Goal: Communication & Community: Answer question/provide support

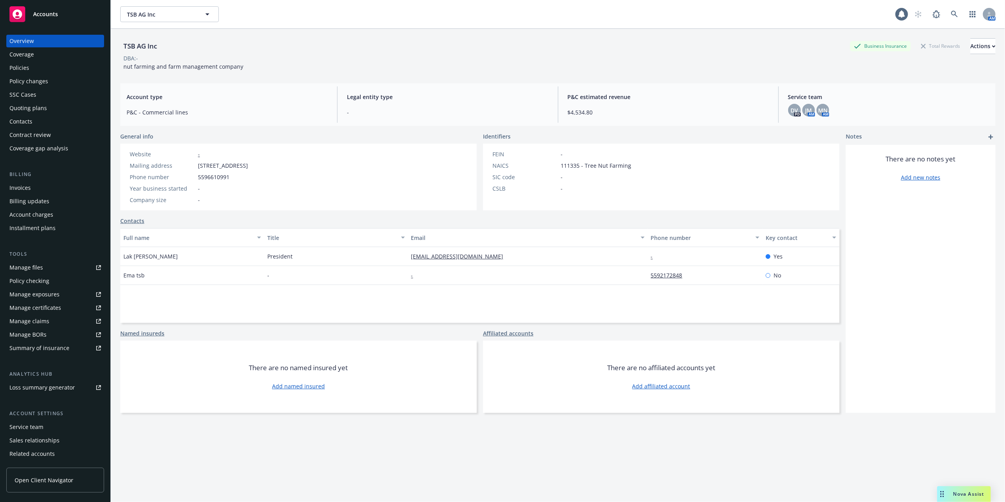
click at [965, 491] on span "Nova Assist" at bounding box center [969, 493] width 31 height 7
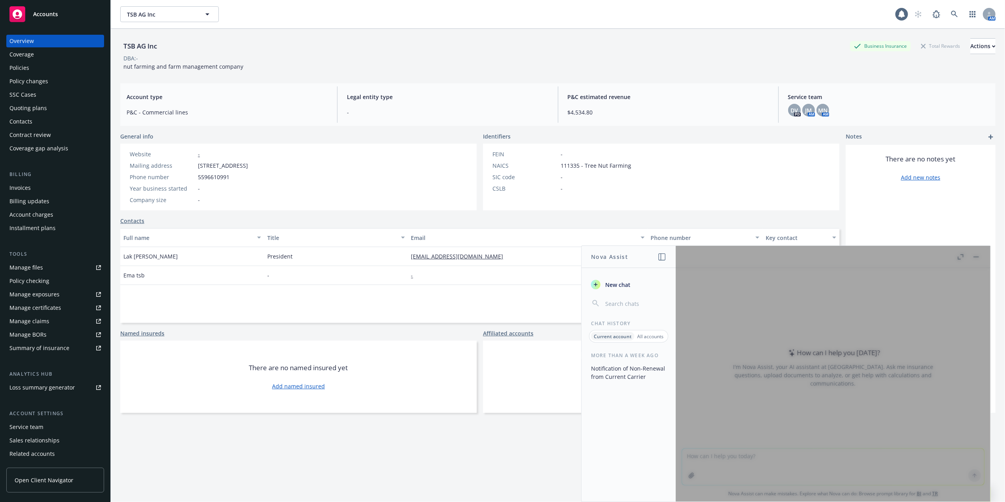
click at [616, 305] on input "button" at bounding box center [635, 303] width 63 height 11
click at [706, 454] on div at bounding box center [833, 374] width 315 height 256
click at [632, 302] on input "button" at bounding box center [635, 303] width 63 height 11
click at [706, 450] on div at bounding box center [833, 374] width 315 height 256
click at [625, 283] on span "New chat" at bounding box center [617, 284] width 27 height 8
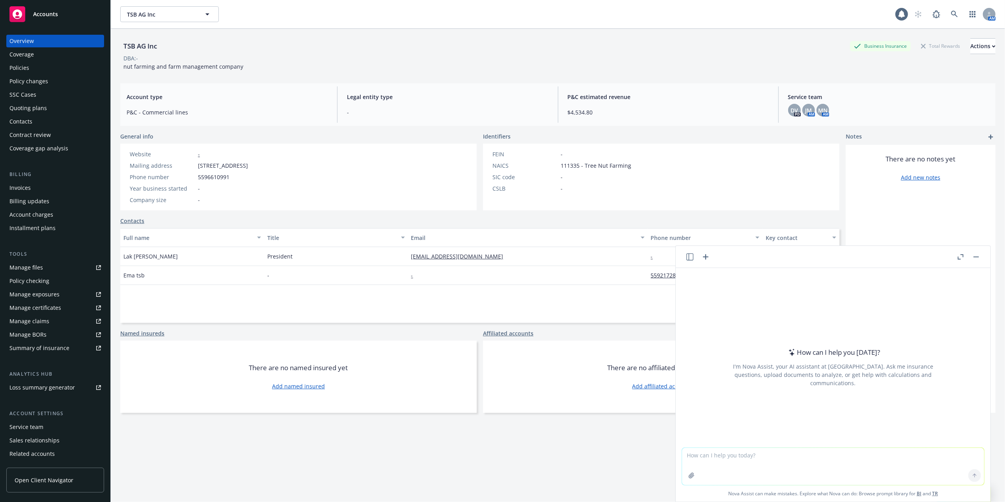
click at [747, 461] on textarea at bounding box center [833, 466] width 302 height 37
type textarea "refine email Justin please send me a supplemental, I’ve requested one and have …"
click at [972, 475] on icon at bounding box center [975, 475] width 6 height 6
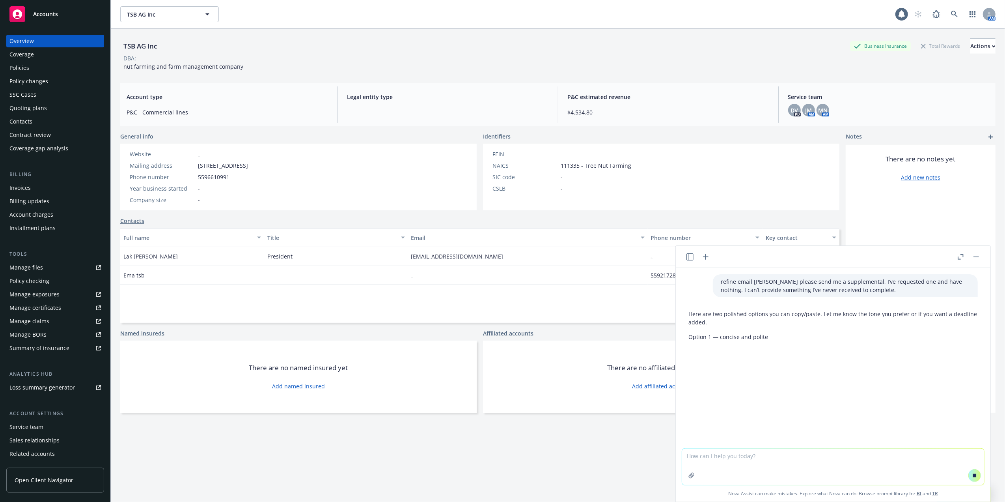
click at [585, 442] on div "TSB AG Inc Business Insurance Total Rewards Actions DBA: - nut farming and farm…" at bounding box center [558, 275] width 876 height 492
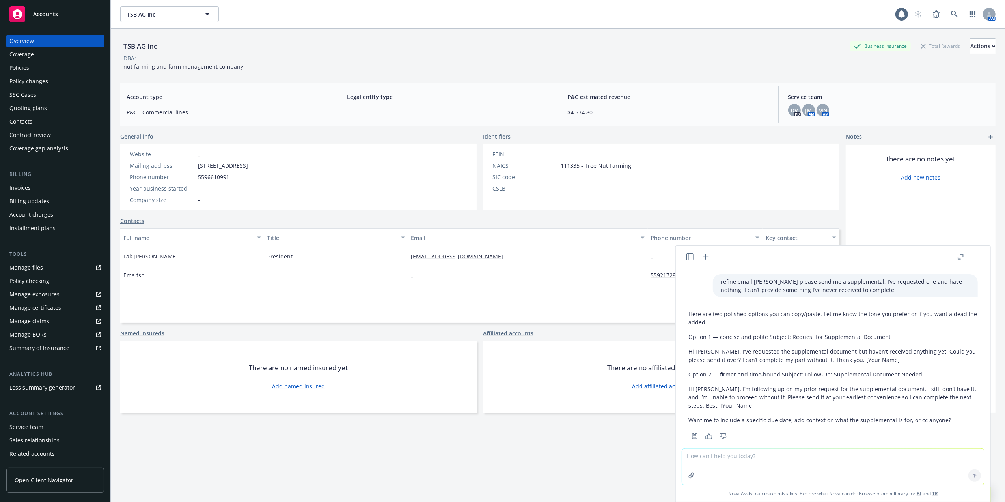
scroll to position [13, 0]
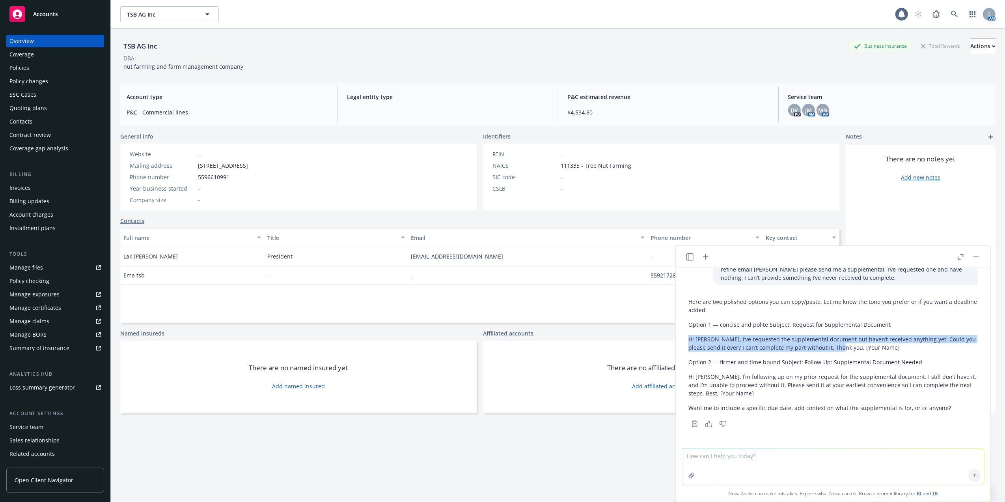
drag, startPoint x: 689, startPoint y: 338, endPoint x: 842, endPoint y: 350, distance: 153.5
click at [842, 350] on p "Hi Justin, I’ve requested the supplemental document but haven’t received anythi…" at bounding box center [833, 343] width 289 height 17
copy p "Hi Justin, I’ve requested the supplemental document but haven’t received anythi…"
click at [688, 374] on div "Here are two polished options you can copy/paste. Let me know the tone you pref…" at bounding box center [833, 361] width 302 height 135
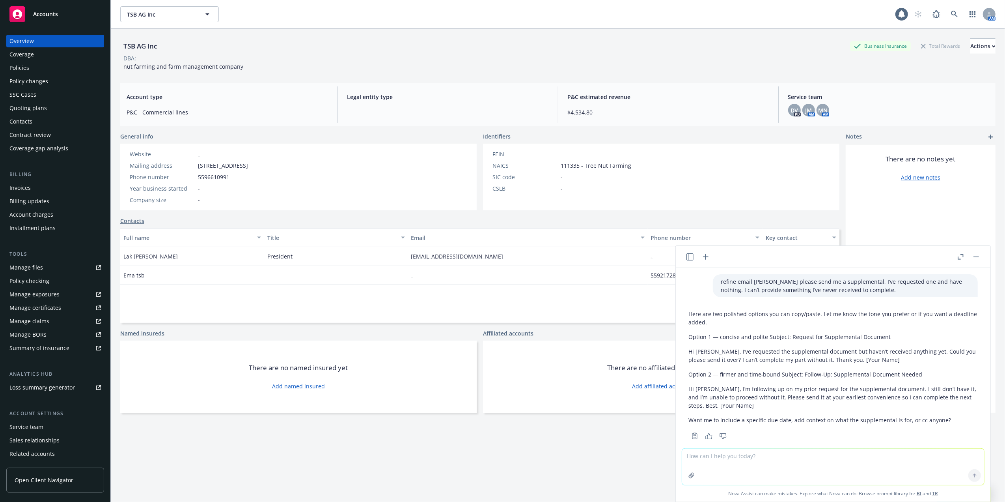
click at [739, 325] on p "Here are two polished options you can copy/paste. Let me know the tone you pref…" at bounding box center [833, 318] width 289 height 17
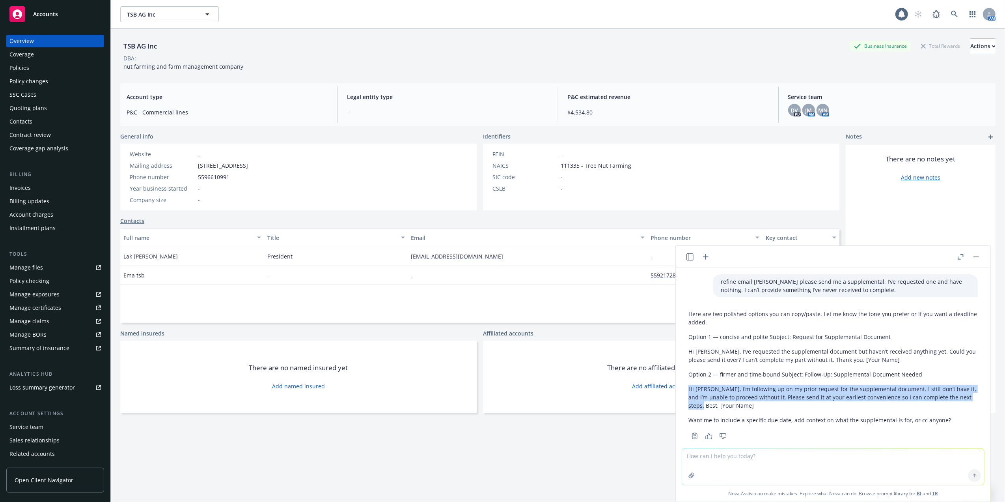
drag, startPoint x: 689, startPoint y: 389, endPoint x: 703, endPoint y: 409, distance: 24.2
click at [703, 409] on p "Hi Justin, I’m following up on my prior request for the supplemental document. …" at bounding box center [833, 397] width 289 height 25
copy p "Hi Justin, I’m following up on my prior request for the supplemental document. …"
drag, startPoint x: 975, startPoint y: 254, endPoint x: 969, endPoint y: 260, distance: 8.9
click at [975, 254] on button "button" at bounding box center [976, 256] width 9 height 9
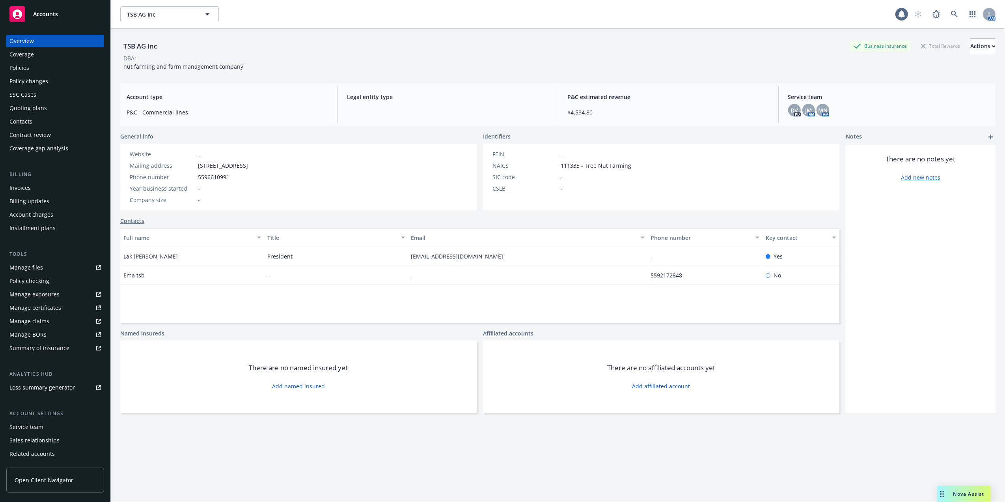
click at [599, 444] on div "TSB AG Inc Business Insurance Total Rewards Actions DBA: - nut farming and farm…" at bounding box center [558, 275] width 876 height 492
click at [11, 65] on div "Policies" at bounding box center [19, 68] width 20 height 13
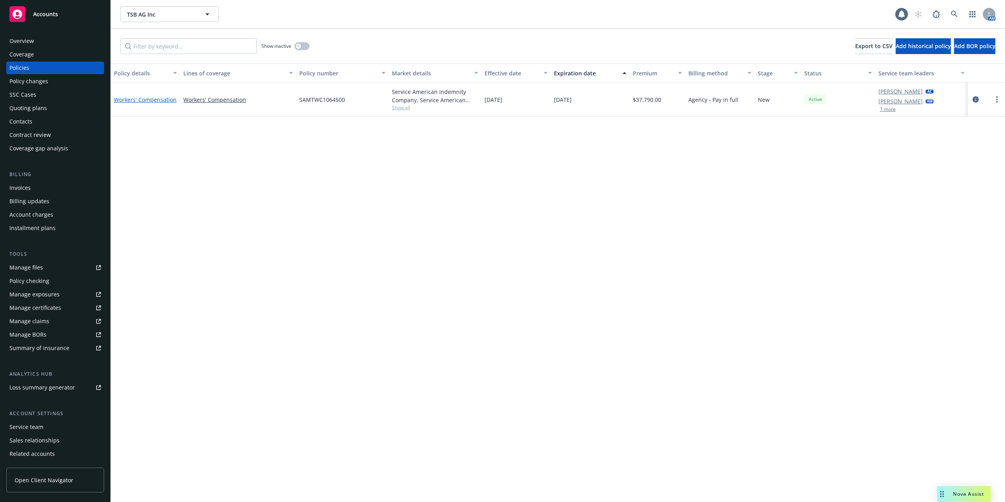
click at [149, 100] on link "Workers' Compensation" at bounding box center [145, 99] width 63 height 7
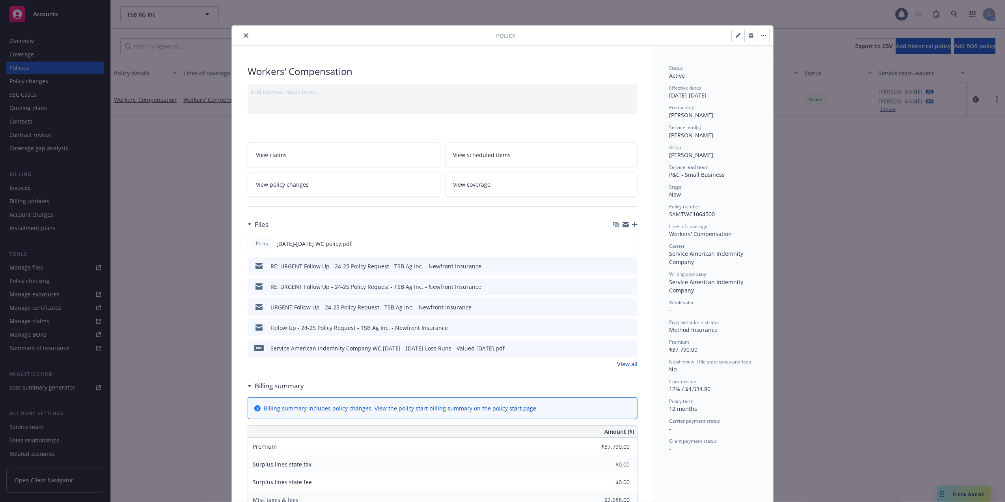
drag, startPoint x: 242, startPoint y: 34, endPoint x: 218, endPoint y: 42, distance: 25.1
click at [244, 34] on icon "close" at bounding box center [246, 35] width 5 height 5
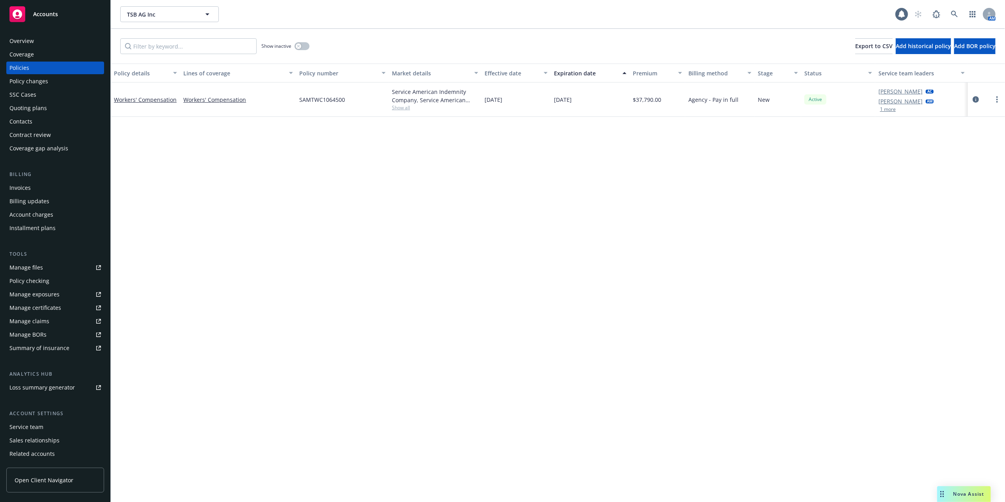
click at [29, 108] on div "Quoting plans" at bounding box center [27, 108] width 37 height 13
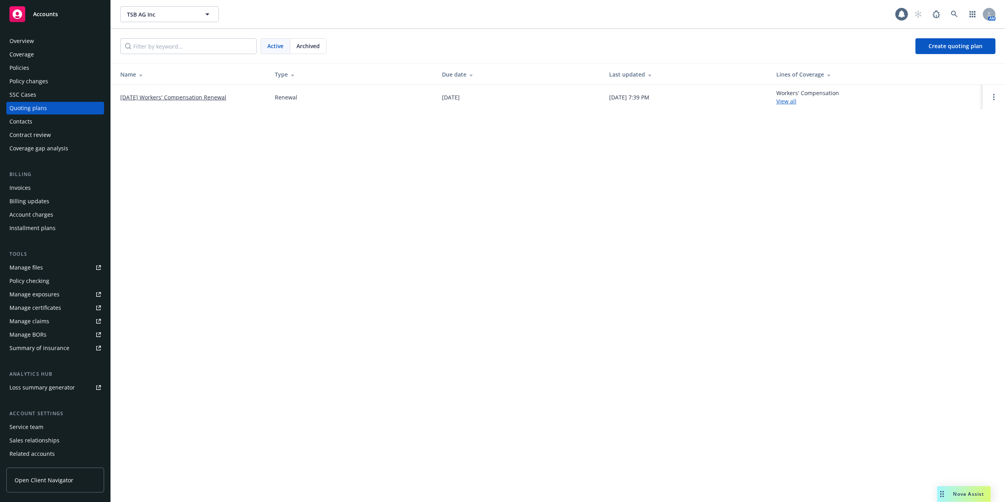
click at [173, 97] on link "10/04/25 Workers' Compensation Renewal" at bounding box center [173, 97] width 106 height 8
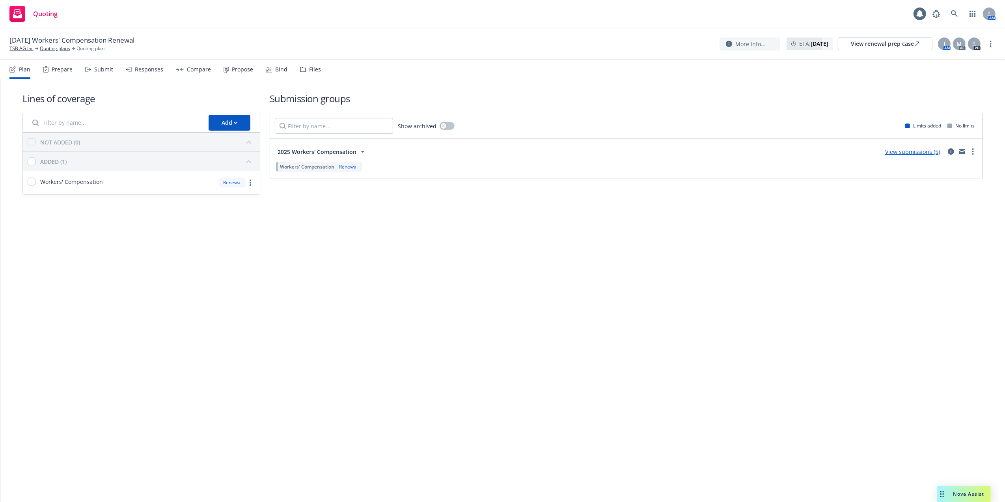
click at [911, 150] on link "View submissions (5)" at bounding box center [912, 151] width 55 height 7
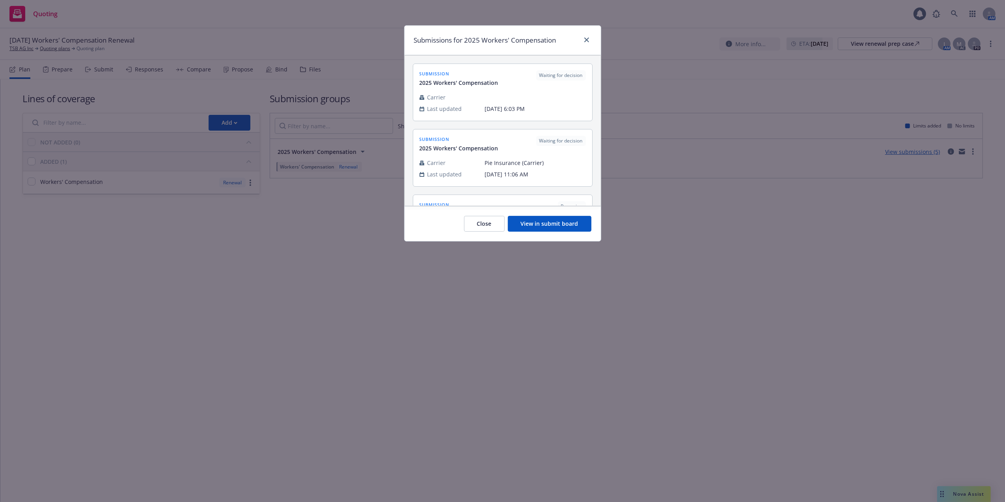
click at [554, 222] on button "View in submit board" at bounding box center [550, 224] width 84 height 16
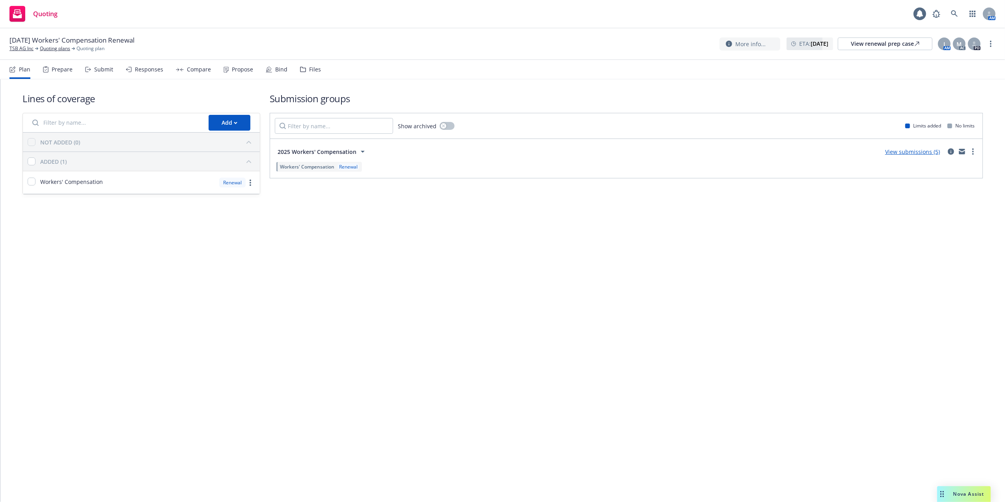
click at [900, 150] on link "View submissions (5)" at bounding box center [912, 151] width 55 height 7
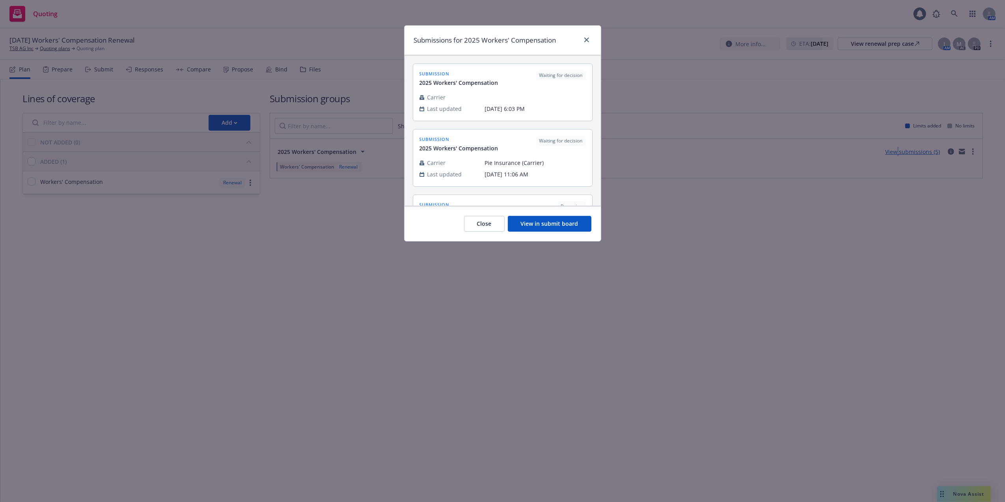
click at [533, 224] on button "View in submit board" at bounding box center [550, 224] width 84 height 16
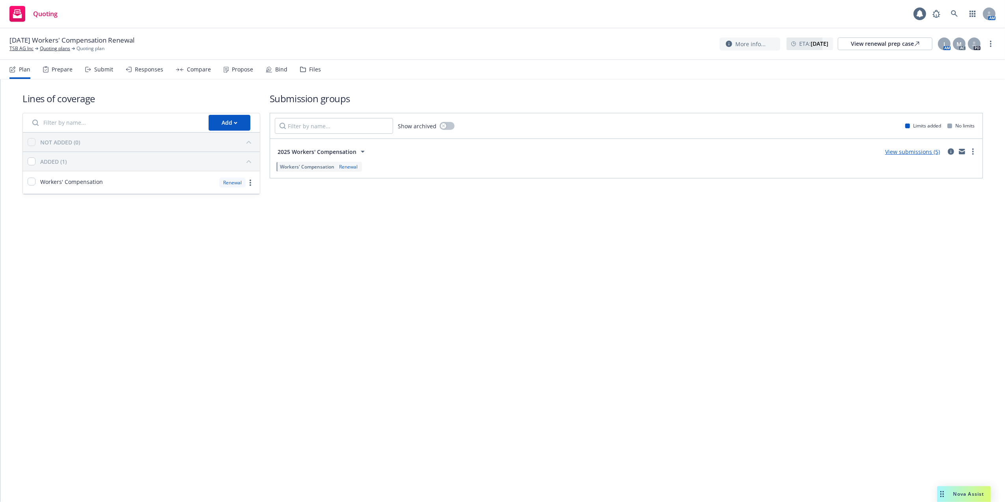
click at [288, 168] on span "Workers' Compensation" at bounding box center [307, 166] width 54 height 7
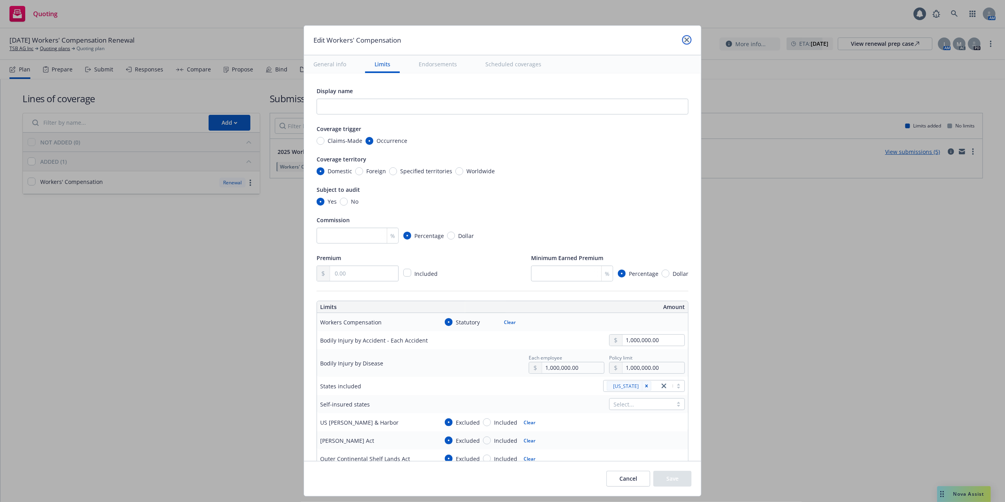
click at [686, 41] on icon "close" at bounding box center [687, 39] width 5 height 5
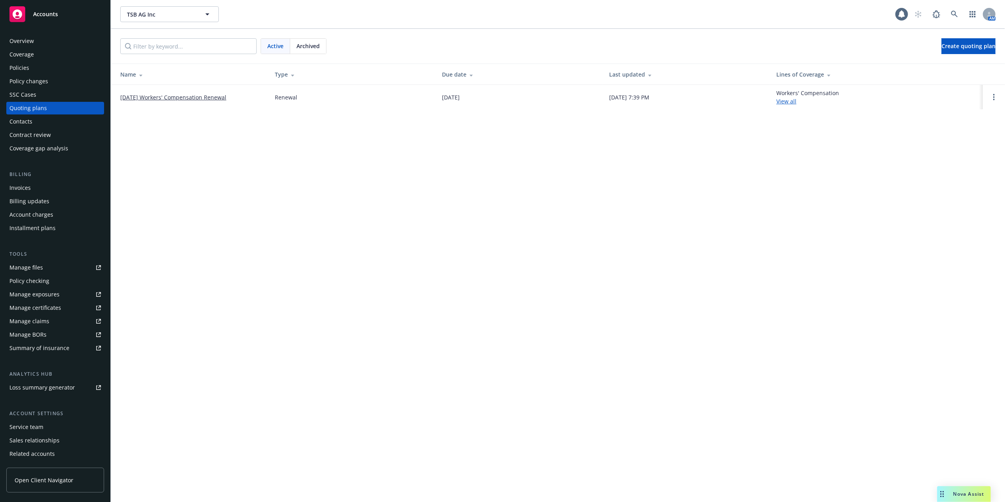
click at [156, 97] on link "[DATE] Workers' Compensation Renewal" at bounding box center [173, 97] width 106 height 8
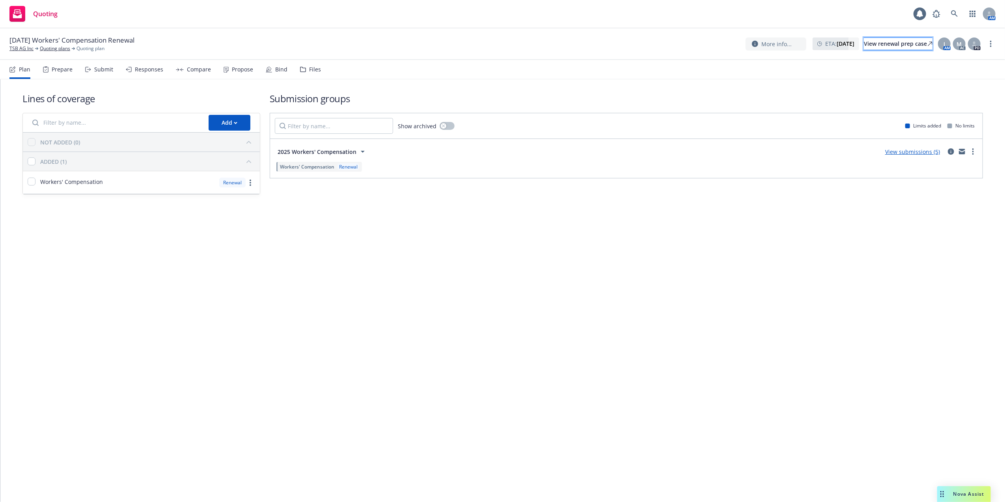
click at [888, 44] on div "View renewal prep case" at bounding box center [898, 44] width 69 height 12
click at [972, 152] on link "more" at bounding box center [973, 151] width 9 height 9
drag, startPoint x: 936, startPoint y: 185, endPoint x: 958, endPoint y: 185, distance: 21.7
click at [936, 185] on span "Copy logging email" at bounding box center [928, 186] width 69 height 7
click at [49, 45] on link "Quoting plans" at bounding box center [55, 48] width 30 height 7
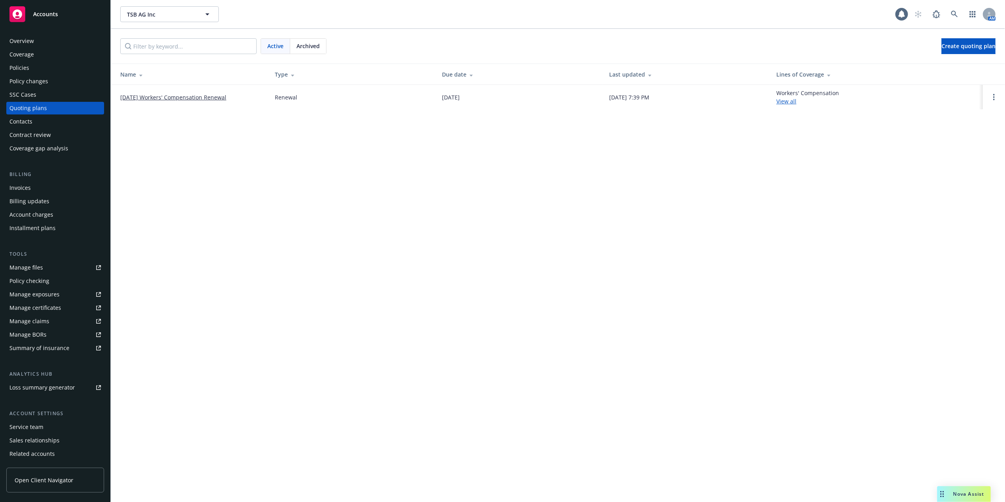
click at [21, 41] on div "Overview" at bounding box center [21, 41] width 24 height 13
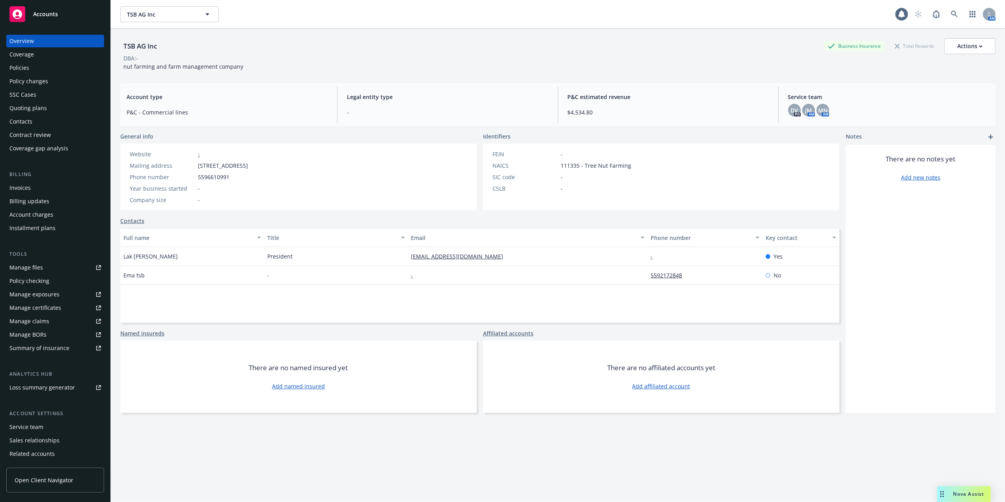
drag, startPoint x: 23, startPoint y: 64, endPoint x: 31, endPoint y: 72, distance: 11.2
click at [23, 64] on div "Policies" at bounding box center [19, 68] width 20 height 13
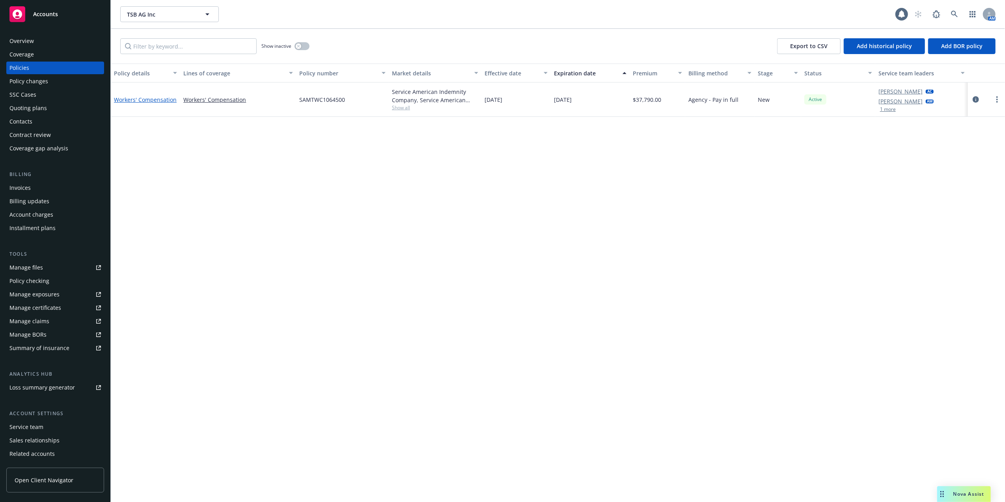
click at [153, 101] on link "Workers' Compensation" at bounding box center [145, 99] width 63 height 7
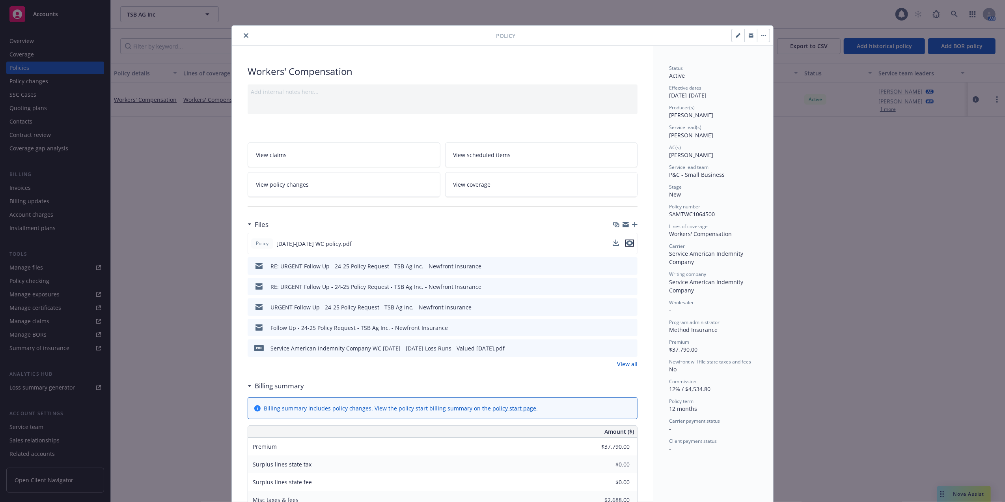
click at [626, 242] on icon "preview file" at bounding box center [629, 243] width 7 height 6
click at [628, 327] on icon "preview file" at bounding box center [630, 327] width 7 height 6
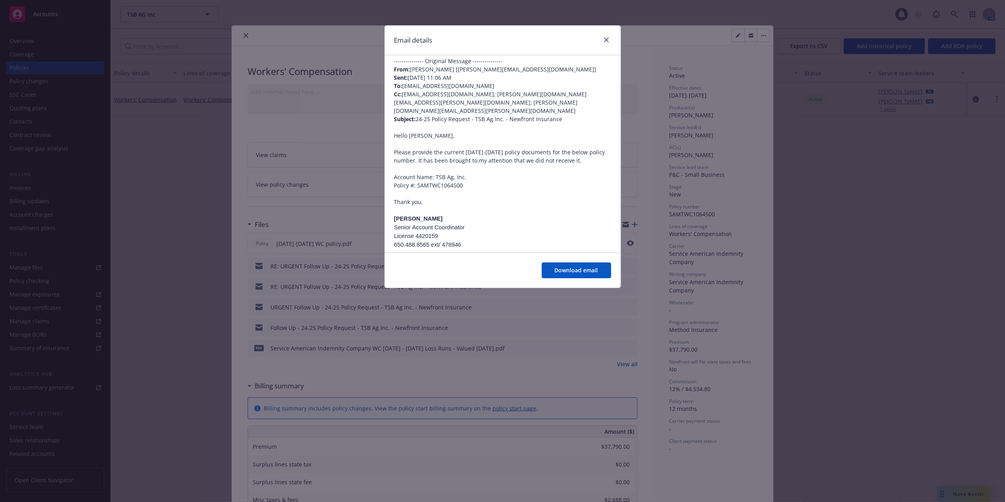
scroll to position [368, 0]
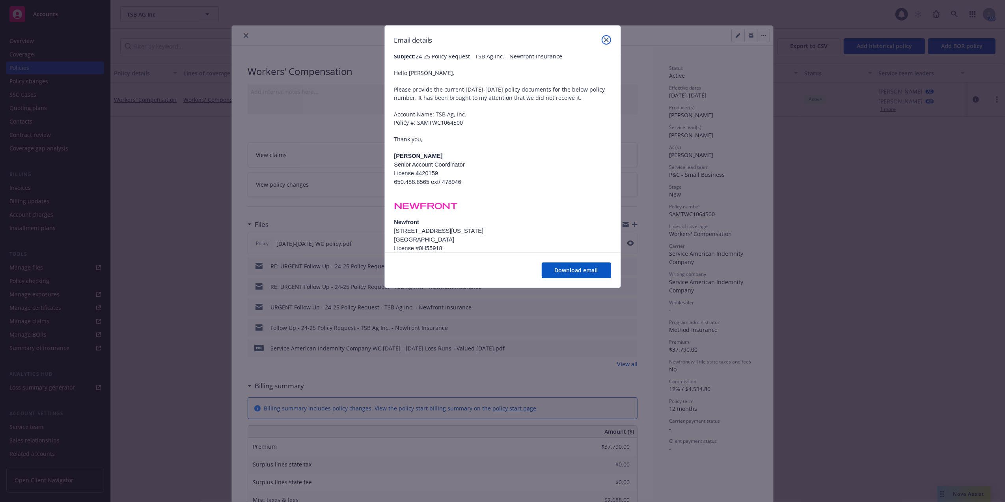
drag, startPoint x: 608, startPoint y: 39, endPoint x: 598, endPoint y: 43, distance: 10.4
click at [606, 38] on icon "close" at bounding box center [606, 39] width 5 height 5
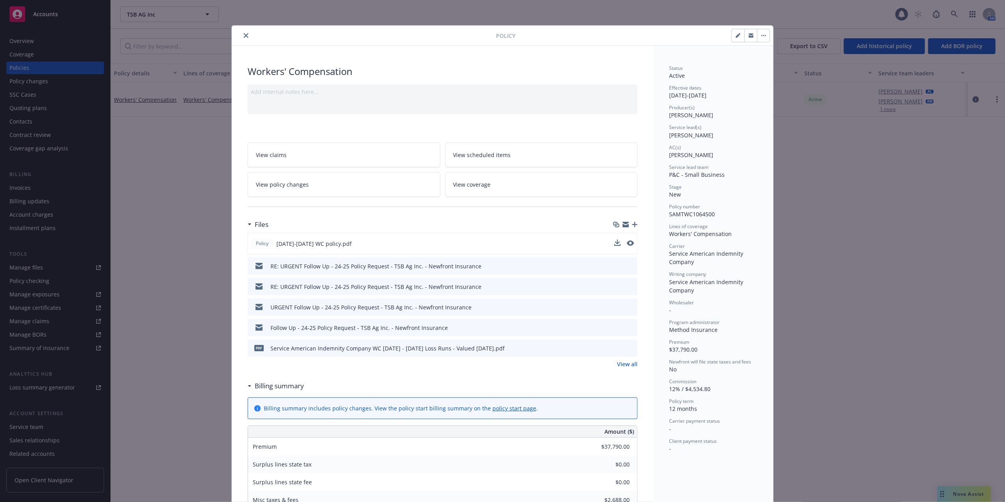
click at [627, 265] on icon "preview file" at bounding box center [630, 266] width 7 height 6
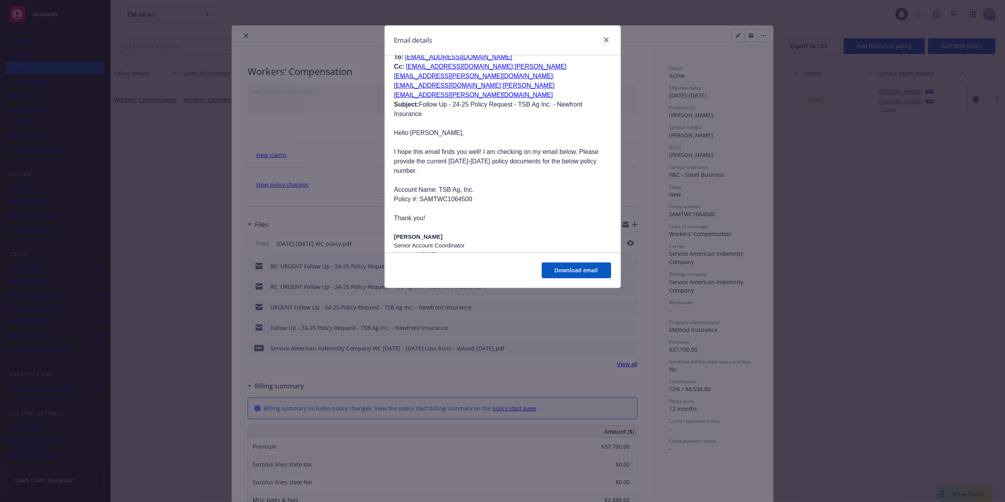
scroll to position [828, 0]
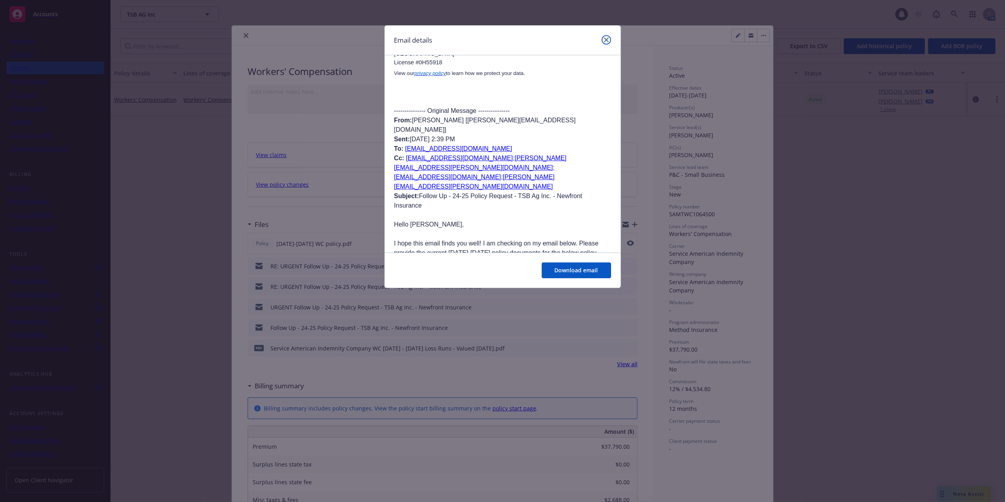
drag, startPoint x: 605, startPoint y: 38, endPoint x: 605, endPoint y: 43, distance: 4.4
click at [605, 39] on icon "close" at bounding box center [606, 39] width 5 height 5
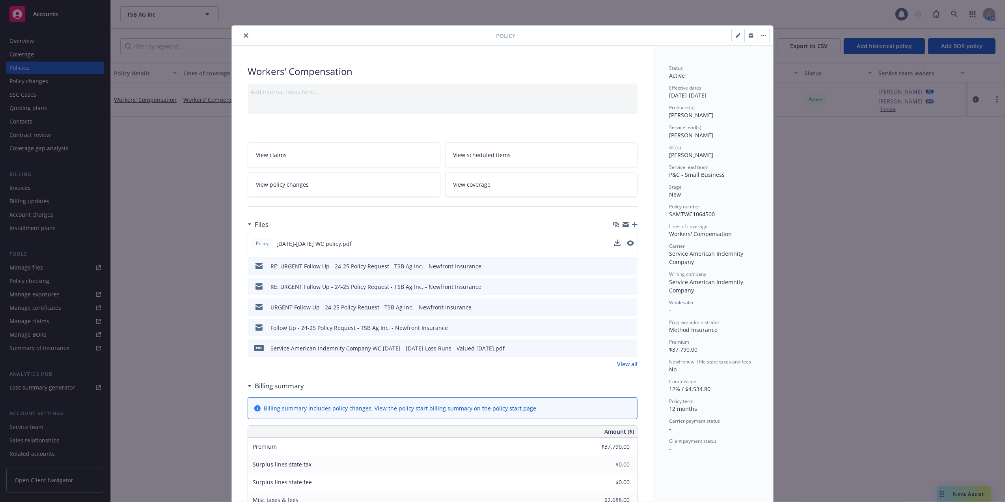
click at [244, 35] on icon "close" at bounding box center [246, 35] width 5 height 5
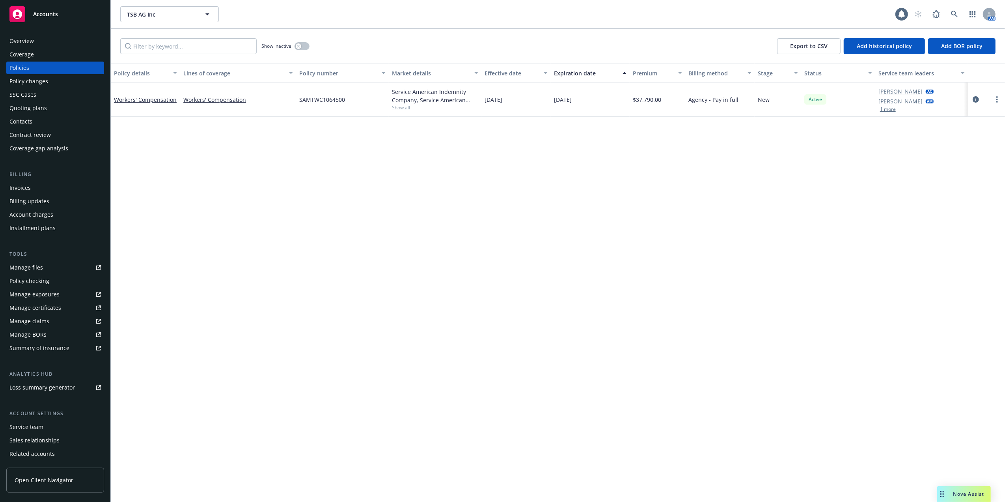
click at [38, 108] on div "Quoting plans" at bounding box center [27, 108] width 37 height 13
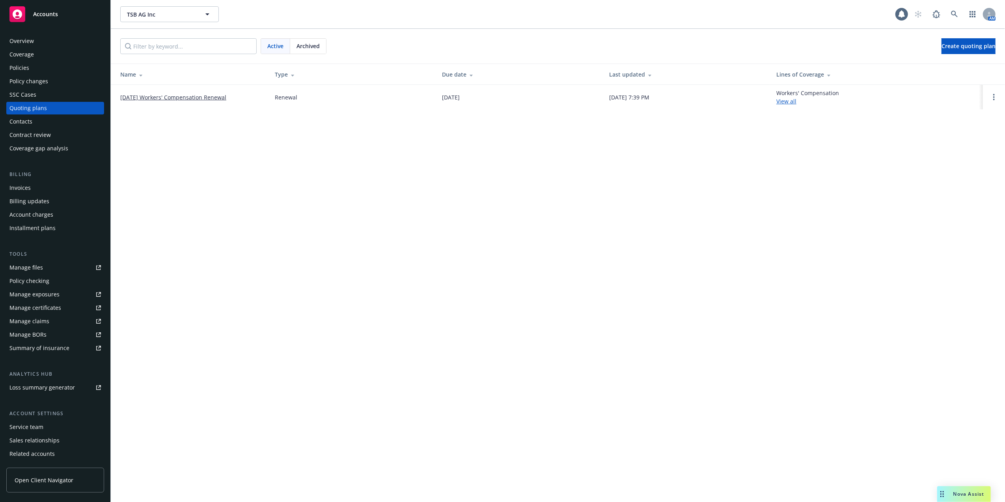
click at [185, 95] on link "10/04/25 Workers' Compensation Renewal" at bounding box center [173, 97] width 106 height 8
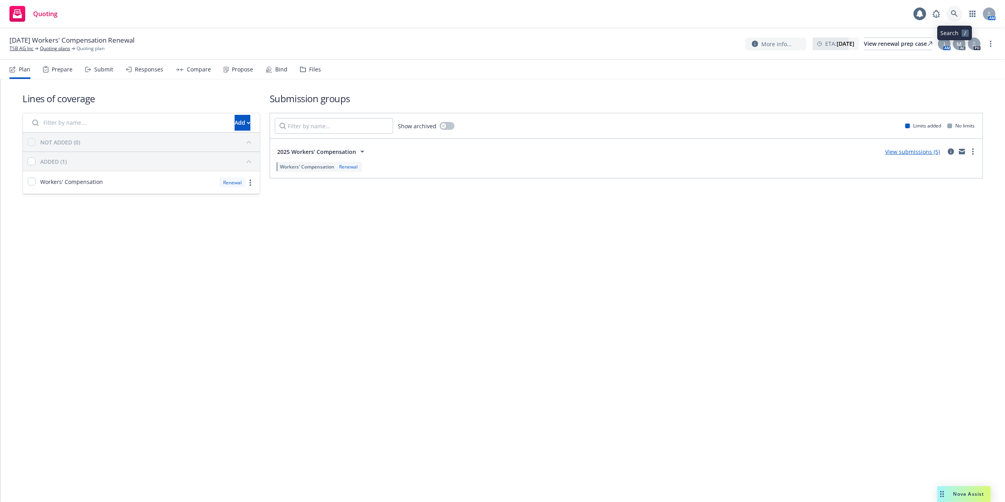
click at [952, 12] on icon at bounding box center [954, 13] width 7 height 7
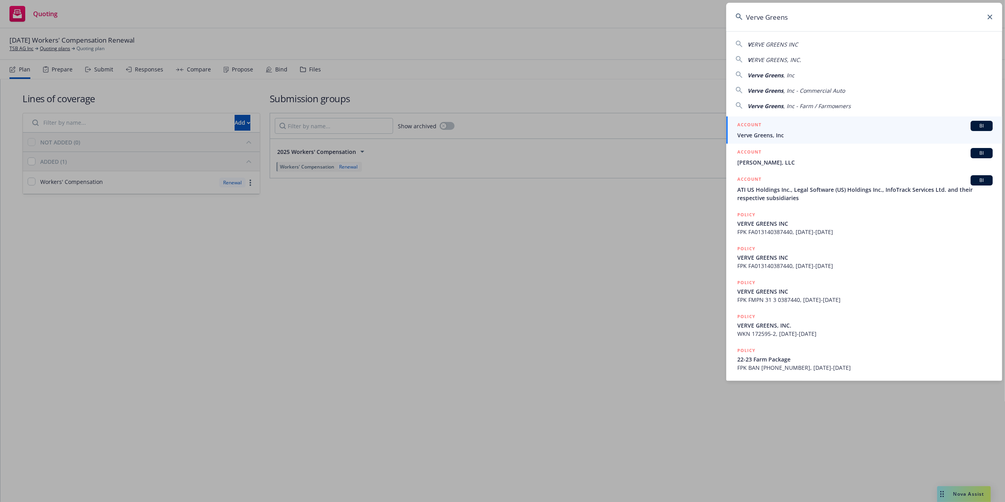
type input "Verve Greens"
click at [756, 133] on span "Verve Greens, Inc" at bounding box center [865, 135] width 256 height 8
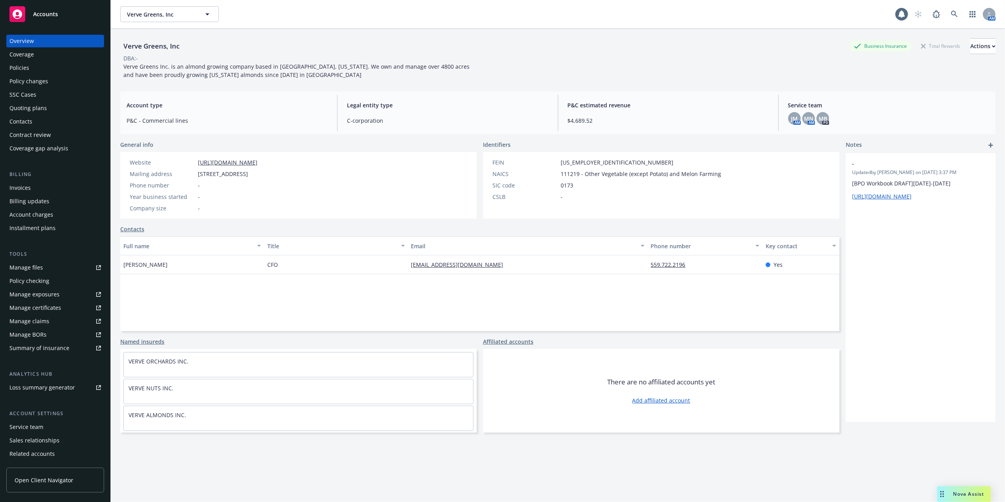
click at [32, 65] on div "Policies" at bounding box center [54, 68] width 91 height 13
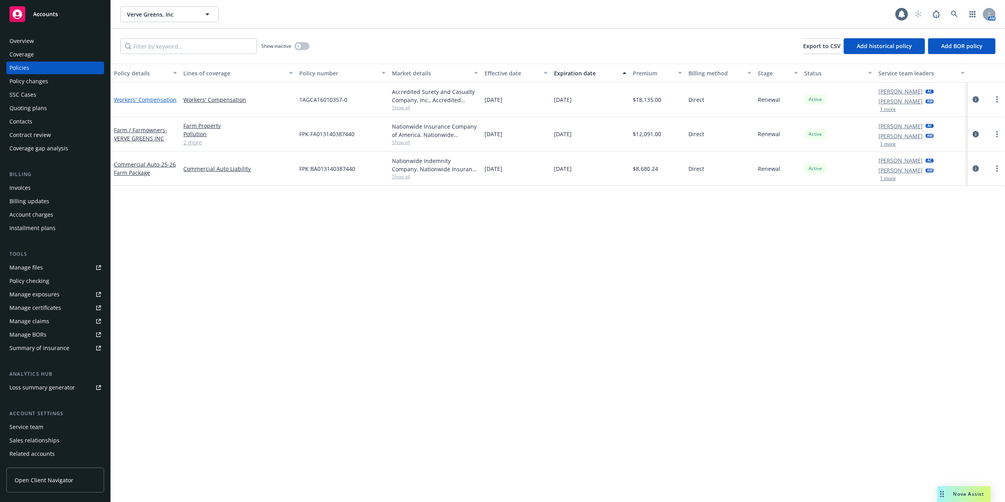
click at [140, 97] on link "Workers' Compensation" at bounding box center [145, 99] width 63 height 7
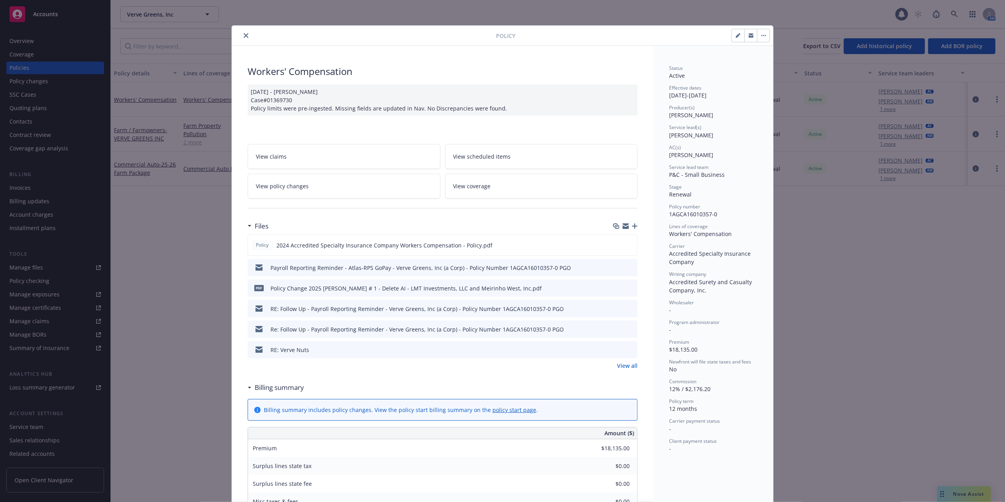
click at [244, 35] on icon "close" at bounding box center [246, 35] width 5 height 5
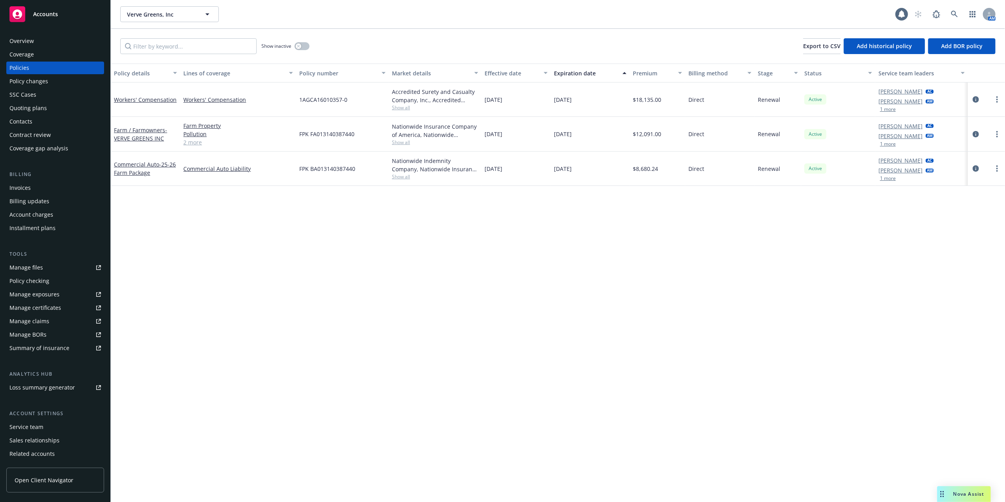
click at [28, 106] on div "Quoting plans" at bounding box center [27, 108] width 37 height 13
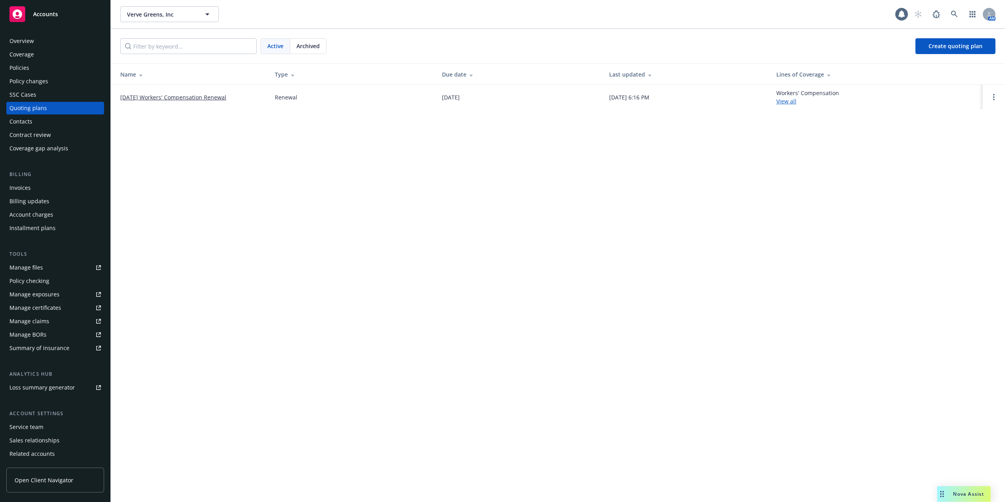
click at [163, 93] on link "[DATE] Workers' Compensation Renewal" at bounding box center [173, 97] width 106 height 8
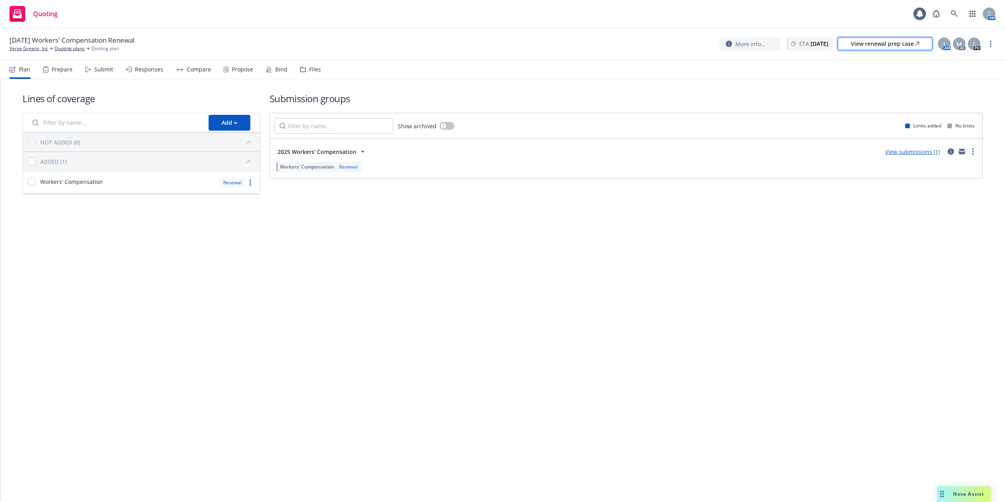
click at [876, 42] on div "View renewal prep case" at bounding box center [885, 44] width 69 height 12
click at [915, 151] on link "View submissions (1)" at bounding box center [912, 151] width 55 height 7
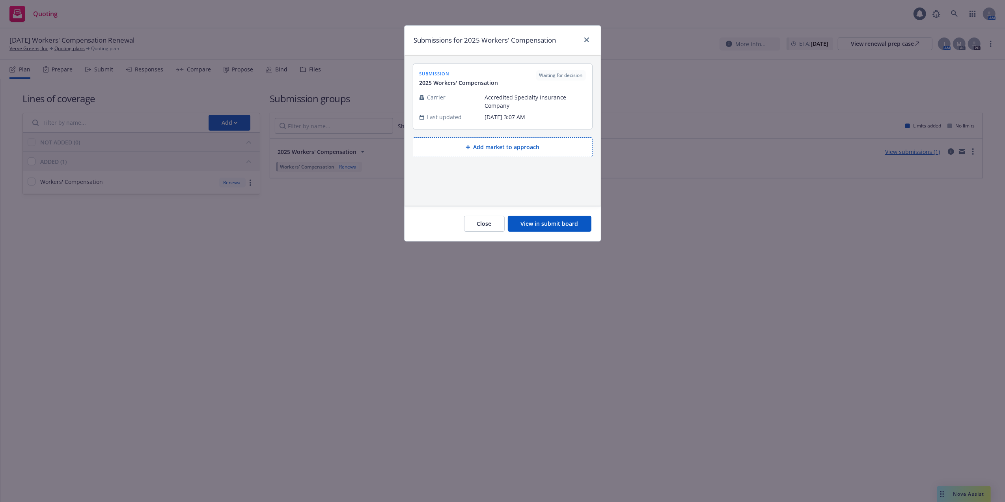
click at [536, 223] on button "View in submit board" at bounding box center [550, 224] width 84 height 16
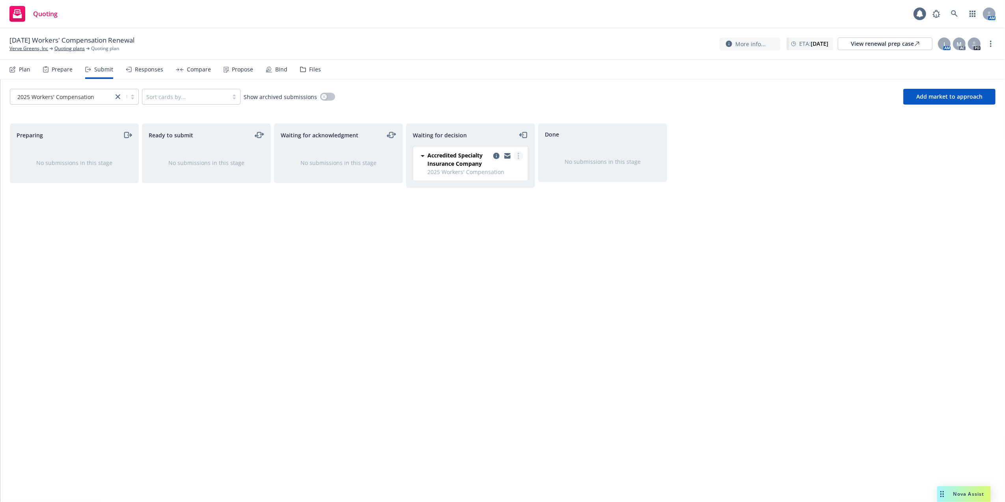
click at [516, 155] on link "more" at bounding box center [518, 155] width 9 height 9
drag, startPoint x: 502, startPoint y: 251, endPoint x: 502, endPoint y: 246, distance: 4.8
click at [502, 251] on span "Copy logging email" at bounding box center [478, 250] width 69 height 7
click at [446, 168] on span "2025 Workers' Compensation" at bounding box center [476, 172] width 96 height 8
click at [59, 48] on link "Quoting plans" at bounding box center [69, 48] width 30 height 7
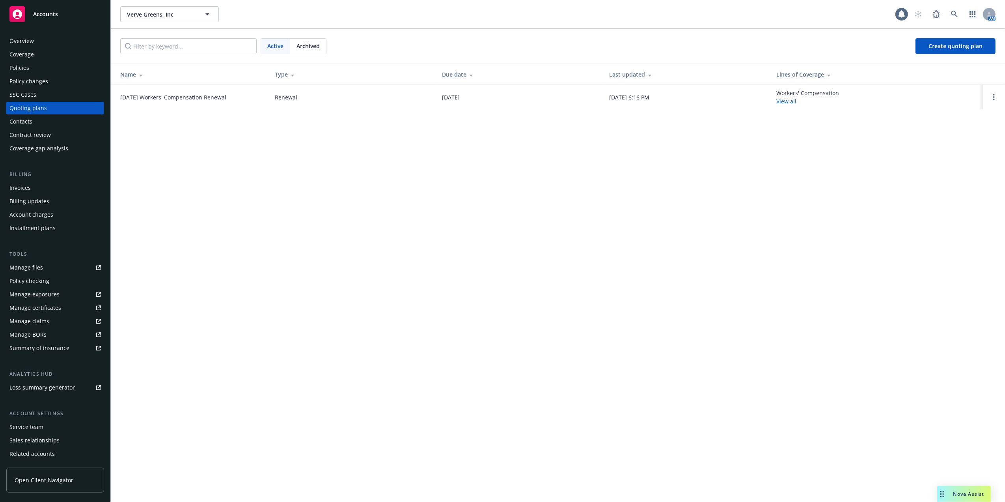
click at [41, 41] on div "Overview" at bounding box center [54, 41] width 91 height 13
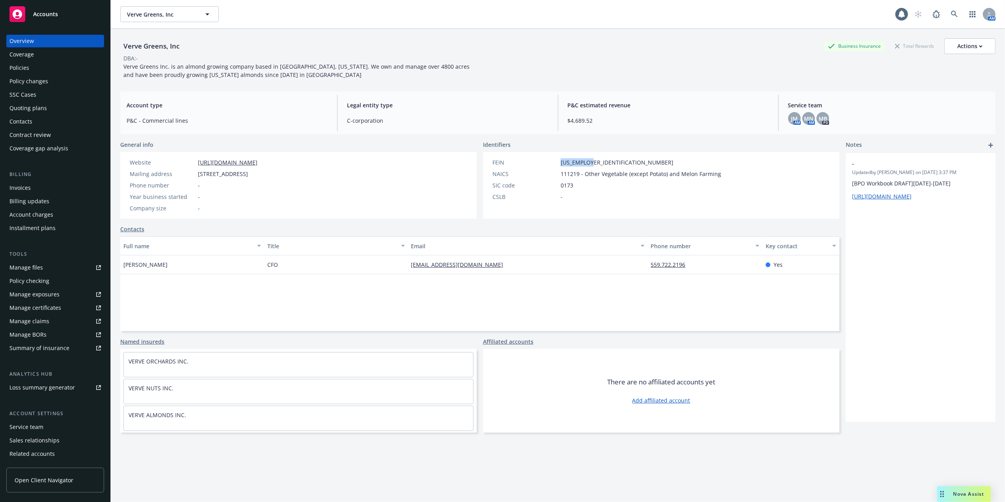
drag, startPoint x: 588, startPoint y: 161, endPoint x: 556, endPoint y: 161, distance: 31.9
click at [556, 161] on div "FEIN [US_EMPLOYER_IDENTIFICATION_NUMBER]" at bounding box center [606, 162] width 235 height 8
copy span "[US_EMPLOYER_IDENTIFICATION_NUMBER]"
click at [498, 68] on div "Verve Greens, Inc Business Insurance Total Rewards Actions DBA: - Verve Greens …" at bounding box center [558, 58] width 876 height 41
drag, startPoint x: 588, startPoint y: 162, endPoint x: 557, endPoint y: 163, distance: 30.8
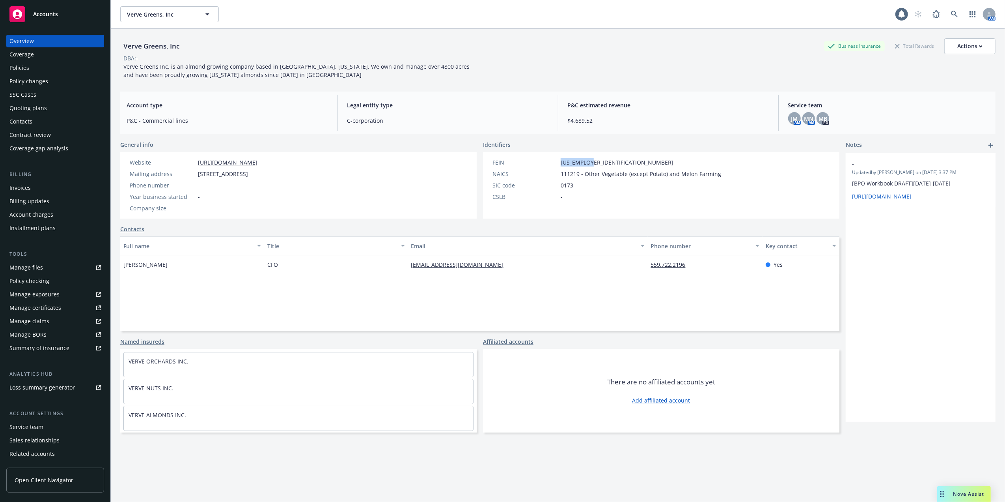
click at [557, 163] on div "FEIN [US_EMPLOYER_IDENTIFICATION_NUMBER]" at bounding box center [606, 162] width 235 height 8
copy span "[US_EMPLOYER_IDENTIFICATION_NUMBER]"
click at [964, 494] on span "Nova Assist" at bounding box center [969, 493] width 31 height 7
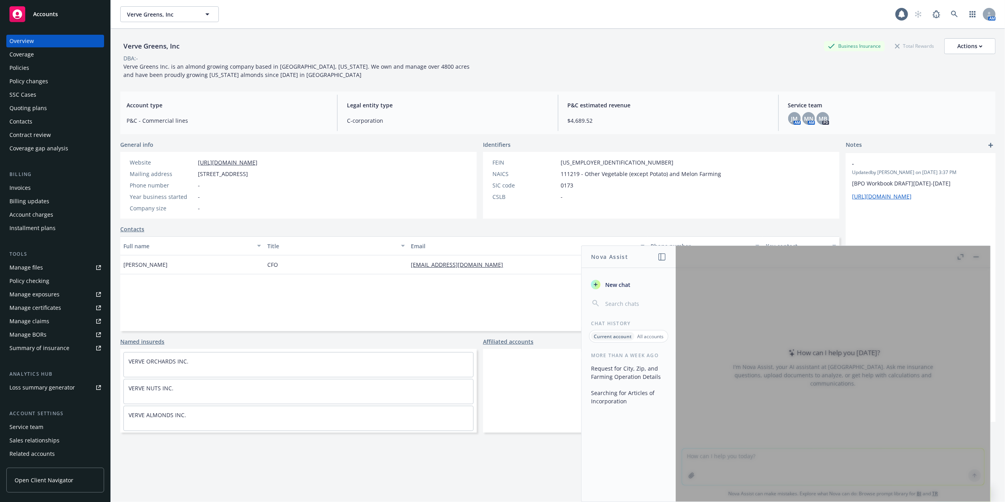
click at [627, 451] on div "More than a week ago Request for City, Zip, and Farming Operation Details Searc…" at bounding box center [629, 426] width 94 height 149
click at [624, 286] on span "New chat" at bounding box center [617, 284] width 27 height 8
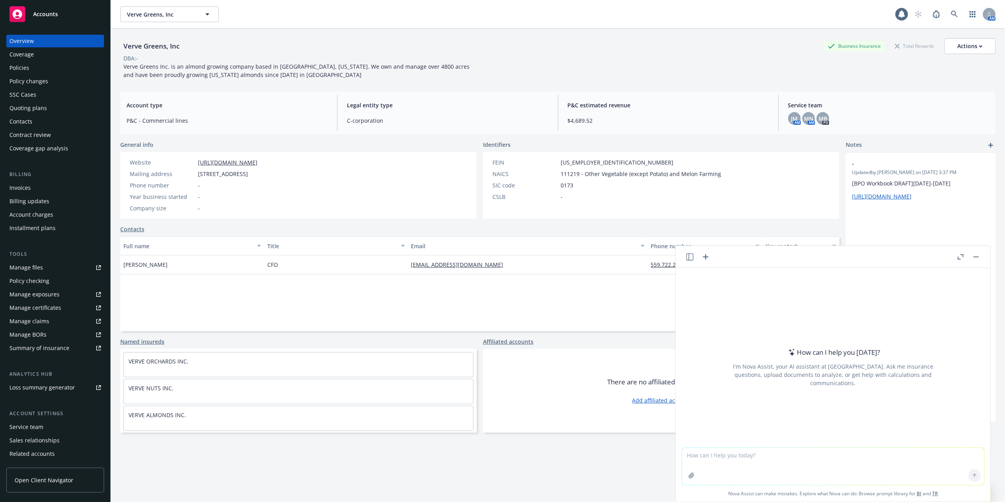
click at [754, 457] on textarea at bounding box center [833, 466] width 302 height 37
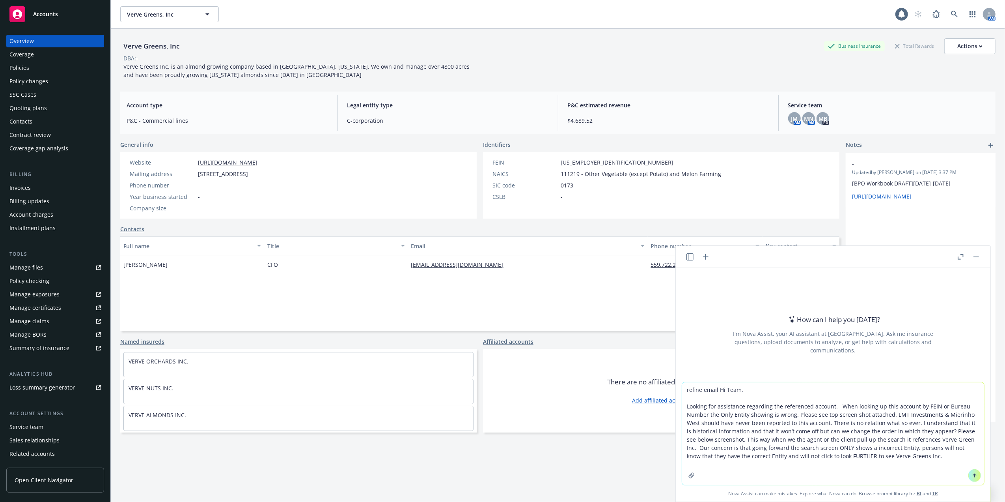
type textarea "refine email Hi Team, Looking for assistance regarding the referenced account. …"
click at [972, 475] on icon at bounding box center [975, 475] width 6 height 6
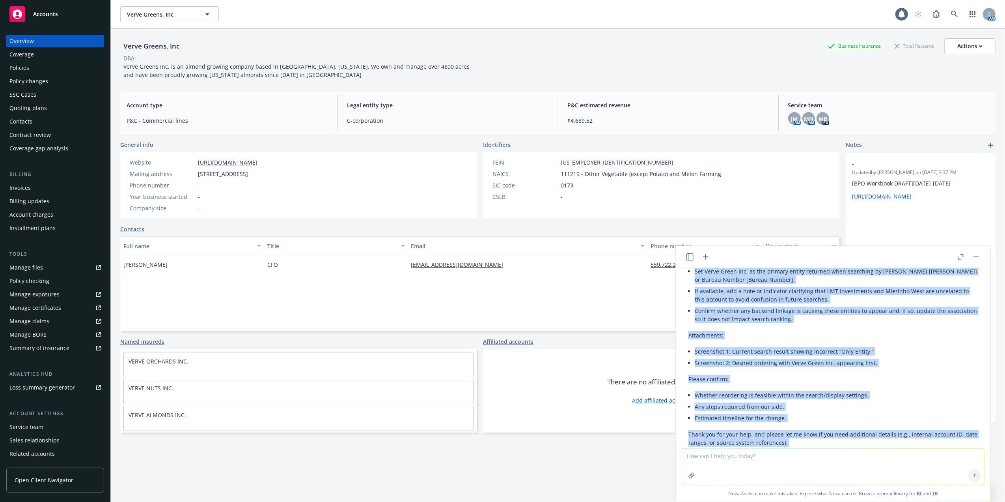
scroll to position [316, 0]
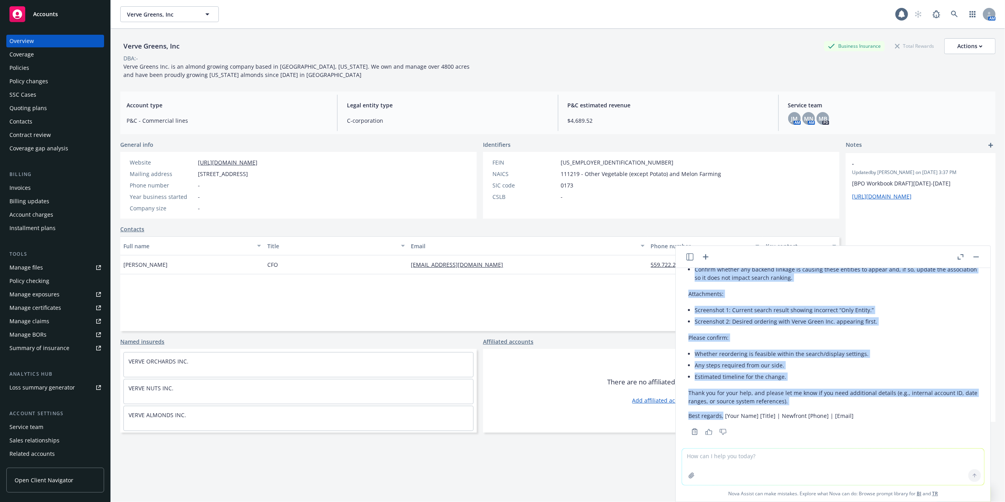
drag, startPoint x: 687, startPoint y: 286, endPoint x: 723, endPoint y: 411, distance: 129.3
click at [723, 411] on div "Subject: Request to Reorder Entities Displayed for FEIN/Bureau Search – Verve G…" at bounding box center [833, 250] width 302 height 374
copy div "Lo Ipsu, D’s ametconsec adipiscing elit sed doeius tempori utlab etdo ma ali en…"
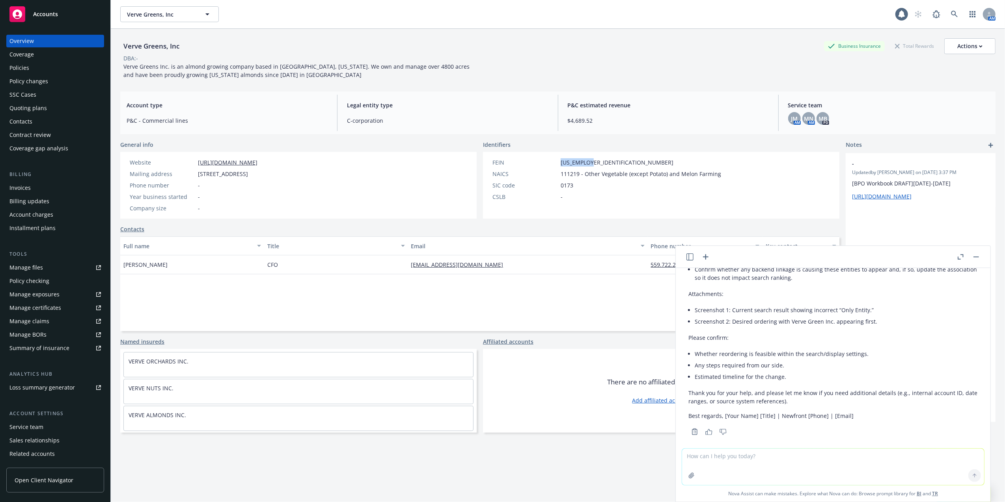
drag, startPoint x: 587, startPoint y: 161, endPoint x: 558, endPoint y: 163, distance: 28.9
click at [558, 163] on div "FEIN [US_EMPLOYER_IDENTIFICATION_NUMBER]" at bounding box center [606, 162] width 235 height 8
copy span "[US_EMPLOYER_IDENTIFICATION_NUMBER]"
click at [19, 67] on div "Policies" at bounding box center [19, 68] width 20 height 13
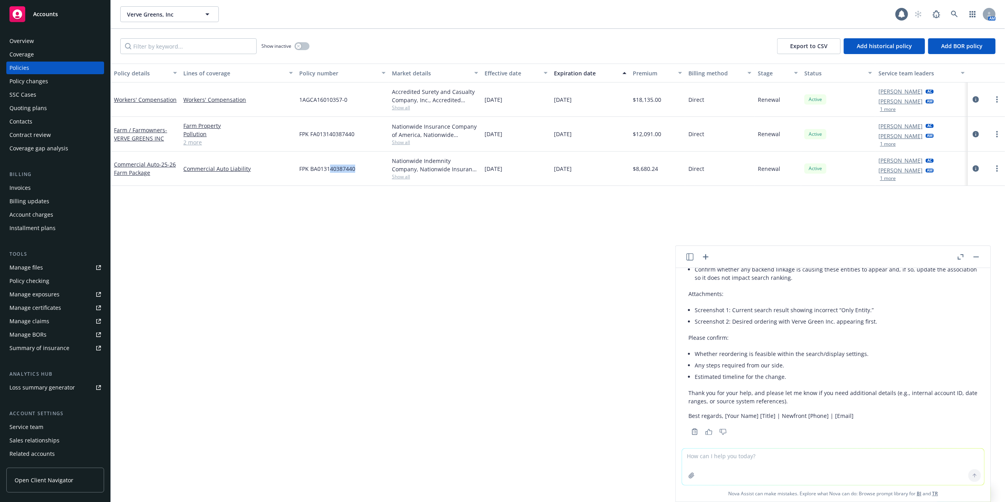
drag, startPoint x: 335, startPoint y: 215, endPoint x: 394, endPoint y: 319, distance: 119.7
click at [394, 319] on div "Policy details Lines of coverage Policy number Market details Effective date Ex…" at bounding box center [558, 282] width 894 height 438
click at [314, 286] on div "Policy details Lines of coverage Policy number Market details Effective date Ex…" at bounding box center [558, 282] width 894 height 438
click at [715, 450] on textarea at bounding box center [833, 466] width 302 height 36
click at [737, 456] on textarea "refine email" at bounding box center [833, 466] width 302 height 37
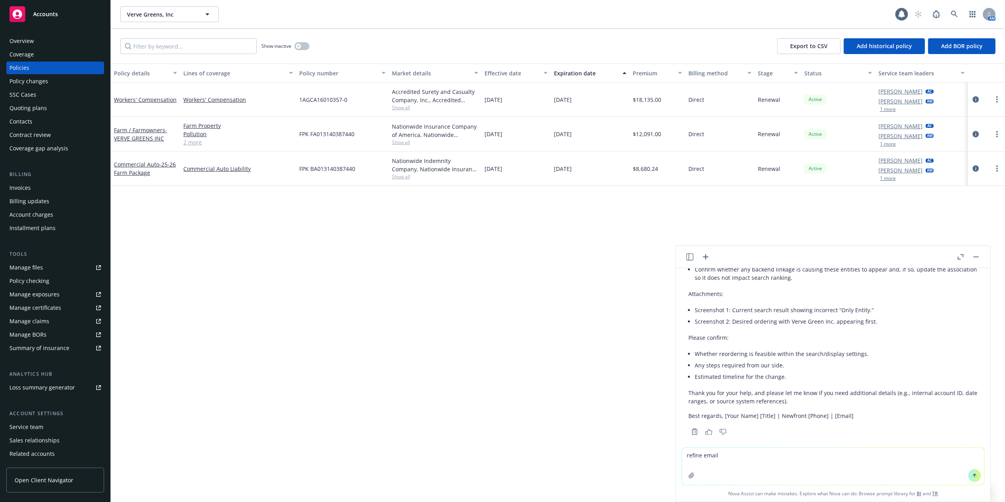
paste textarea "Hi [PERSON_NAME], If you are not the correct person please forward this email w…"
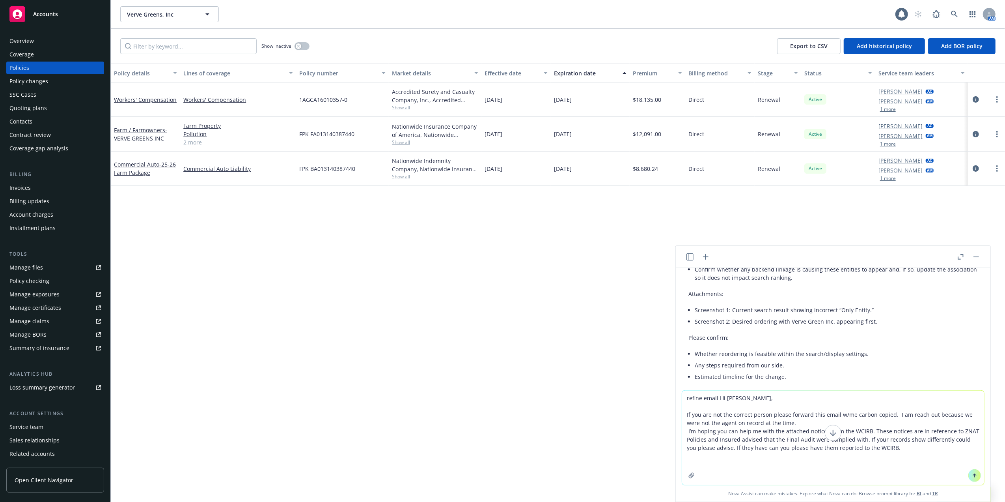
type textarea "refine email Hi [PERSON_NAME], If you are not the correct person please forward…"
click at [972, 474] on icon at bounding box center [975, 475] width 6 height 6
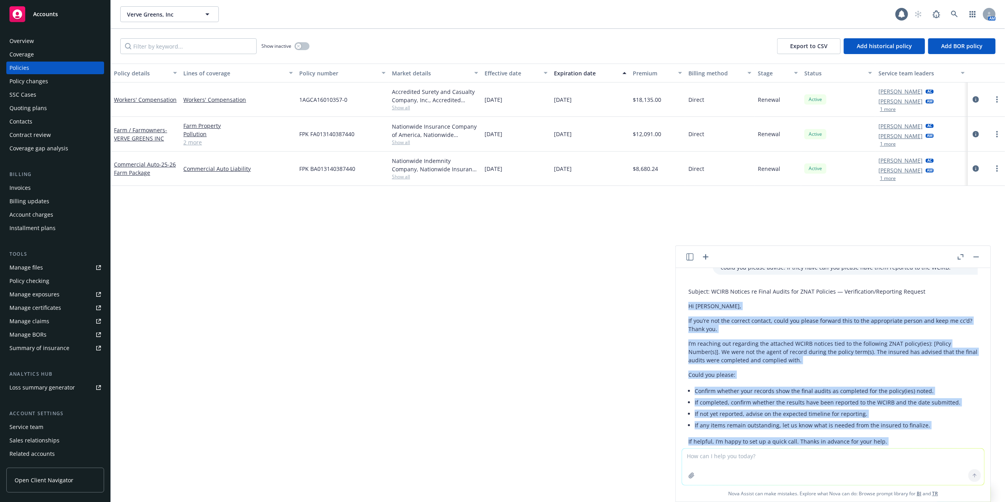
scroll to position [632, 0]
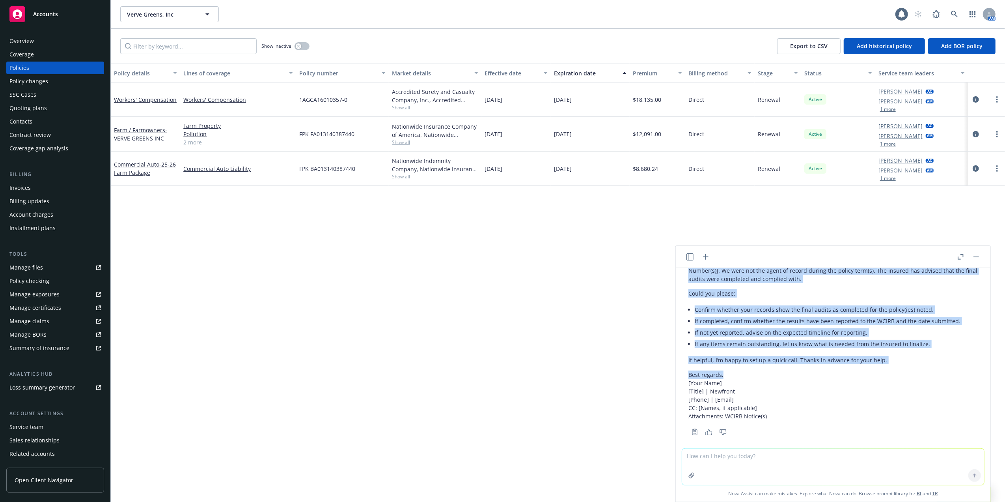
drag, startPoint x: 687, startPoint y: 372, endPoint x: 756, endPoint y: 363, distance: 69.7
click at [756, 363] on div "Subject: WCIRB Notices re Final Audits for ZNAT Policies — Verification/Reporti…" at bounding box center [833, 320] width 302 height 235
copy div "Hi [PERSON_NAME], If you’re not the correct contact, could you please forward t…"
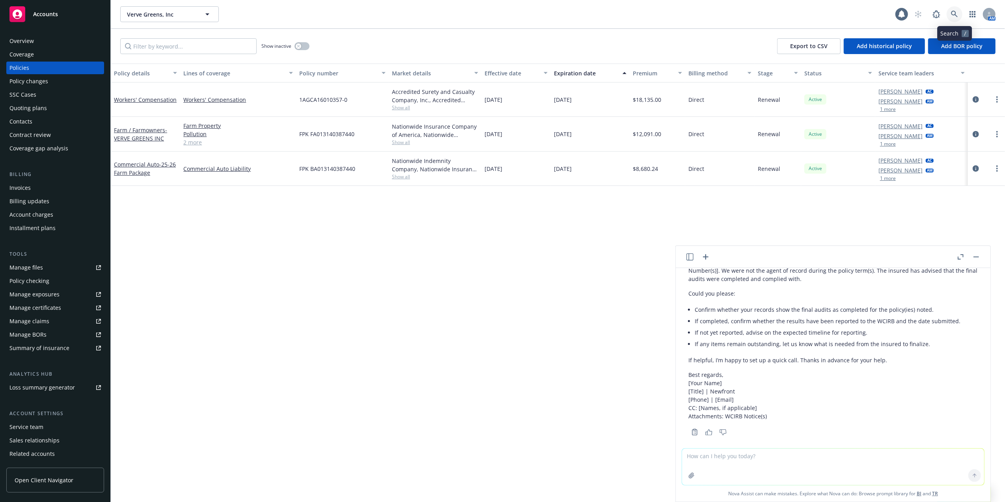
click at [955, 15] on icon at bounding box center [954, 14] width 7 height 7
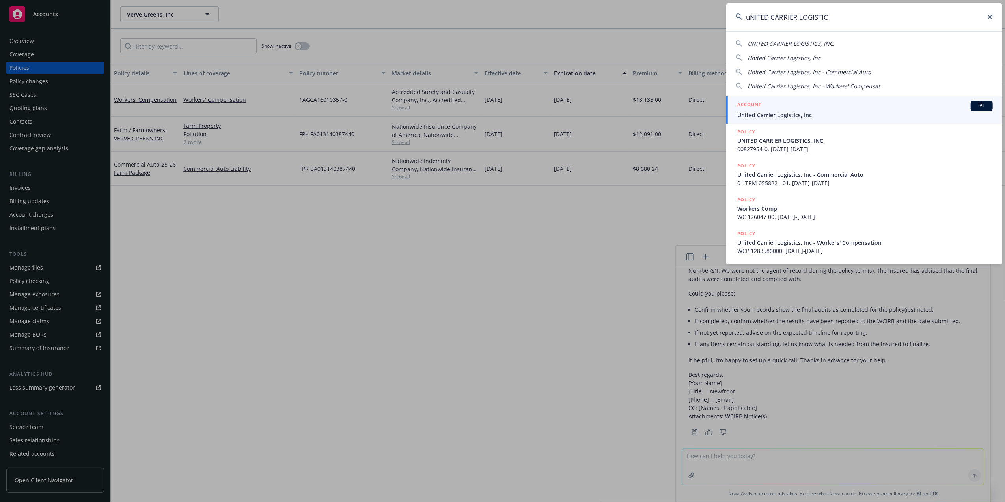
type input "uNITED CARRIER LOGISTIC"
click at [771, 111] on span "United Carrier Logistics, Inc" at bounding box center [865, 115] width 256 height 8
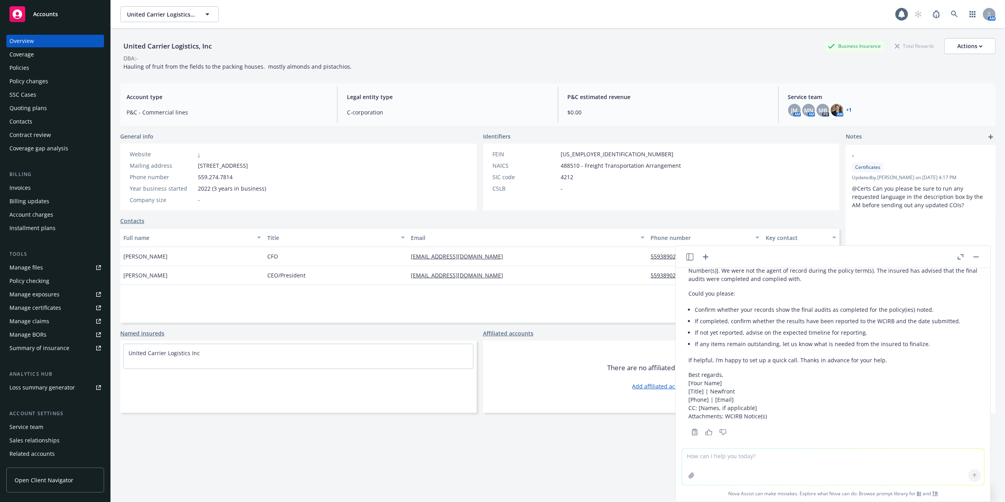
click at [488, 60] on div "DBA: -" at bounding box center [558, 58] width 876 height 8
click at [481, 59] on div "DBA: -" at bounding box center [558, 58] width 876 height 8
click at [29, 65] on div "Policies" at bounding box center [54, 68] width 91 height 13
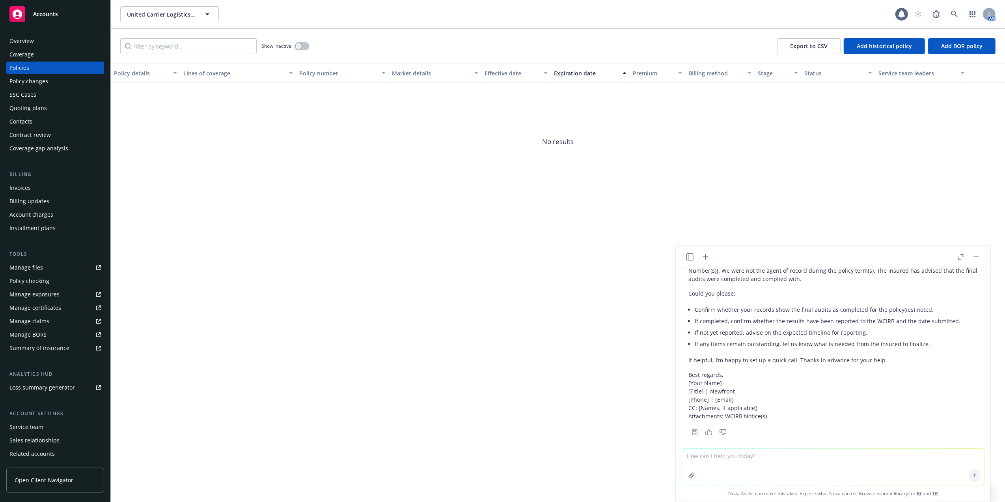
drag, startPoint x: 978, startPoint y: 256, endPoint x: 974, endPoint y: 253, distance: 5.4
click at [976, 256] on icon "button" at bounding box center [977, 256] width 6 height 1
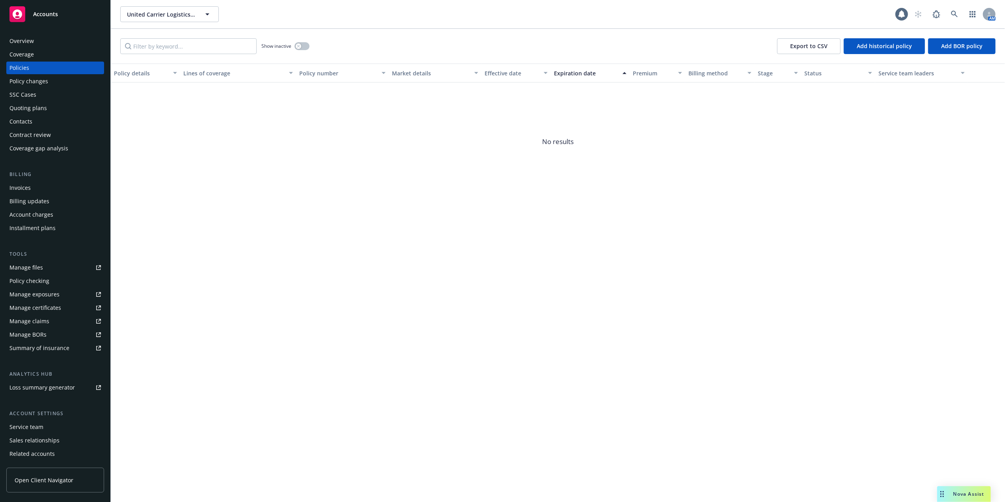
click at [32, 40] on div "Overview" at bounding box center [21, 41] width 24 height 13
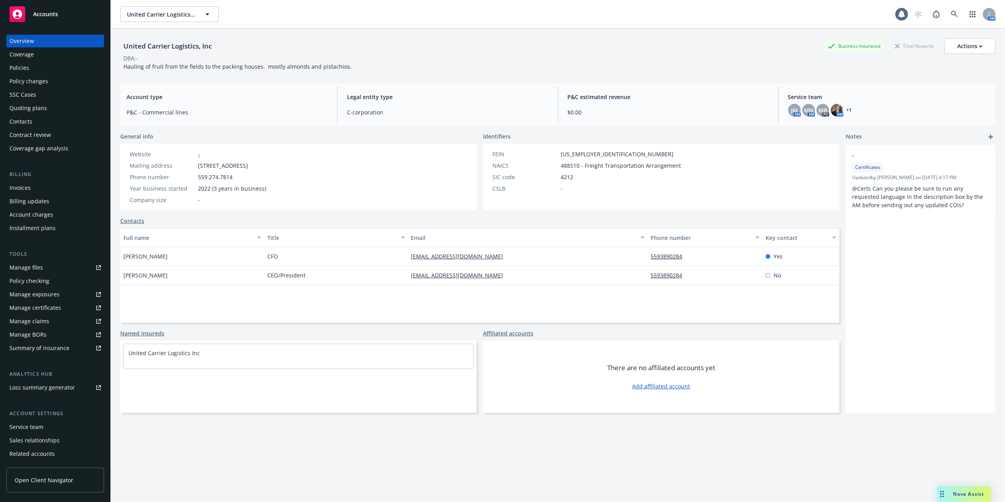
click at [13, 67] on div "Policies" at bounding box center [19, 68] width 20 height 13
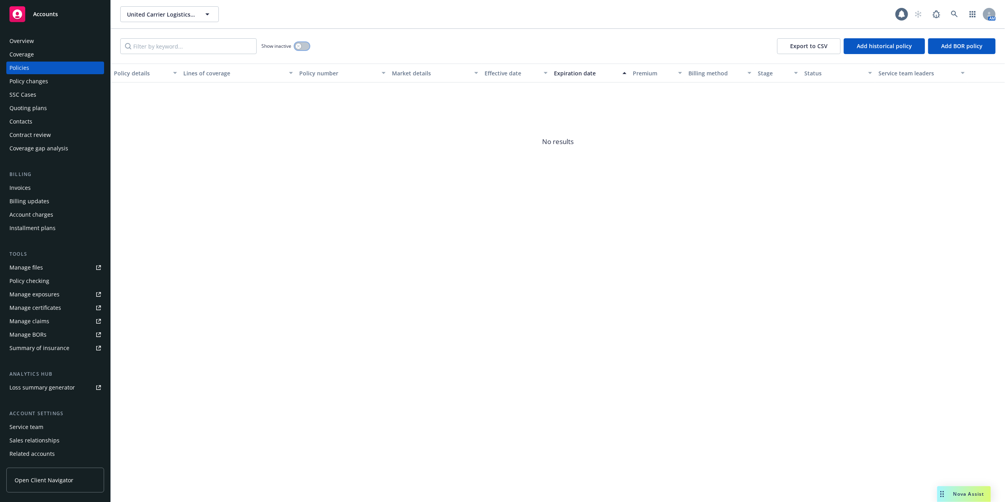
click at [298, 47] on icon "button" at bounding box center [298, 46] width 3 height 3
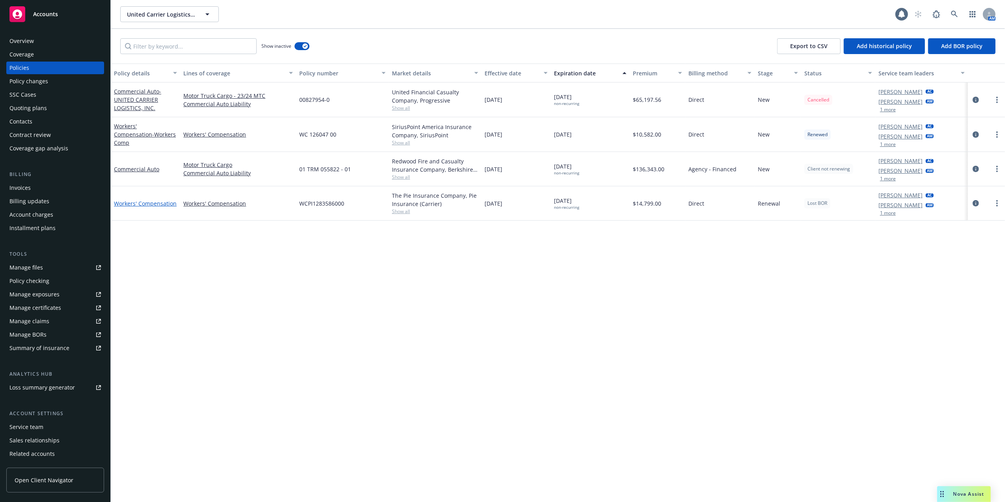
click at [147, 202] on link "Workers' Compensation" at bounding box center [145, 203] width 63 height 7
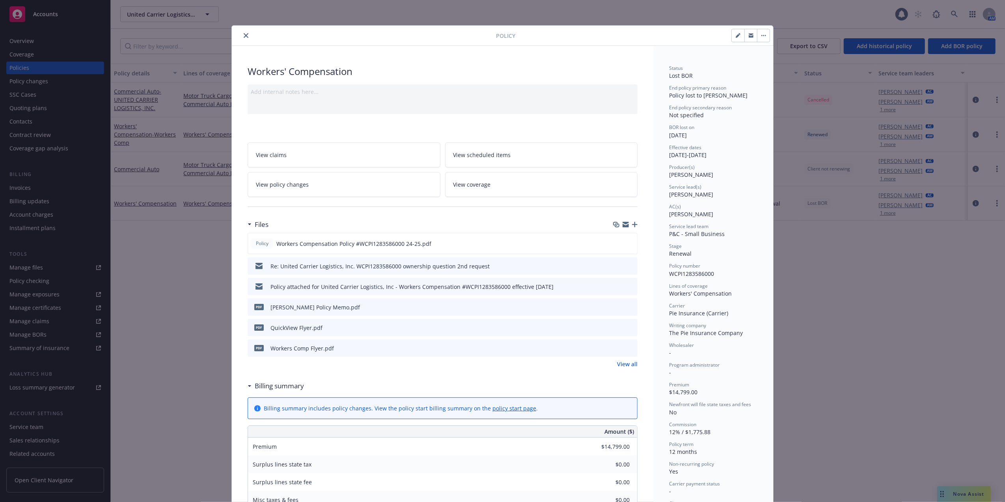
click at [241, 32] on button "close" at bounding box center [245, 35] width 9 height 9
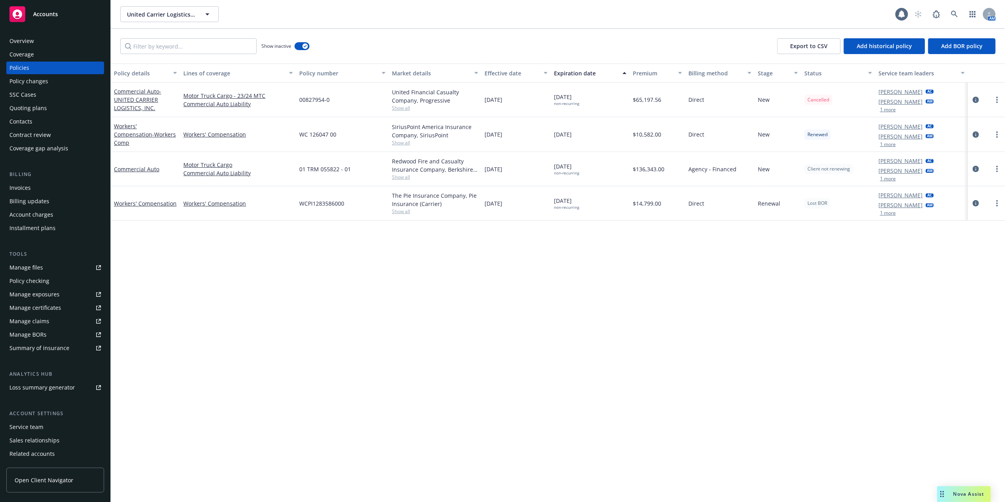
click at [28, 41] on div "Overview" at bounding box center [21, 41] width 24 height 13
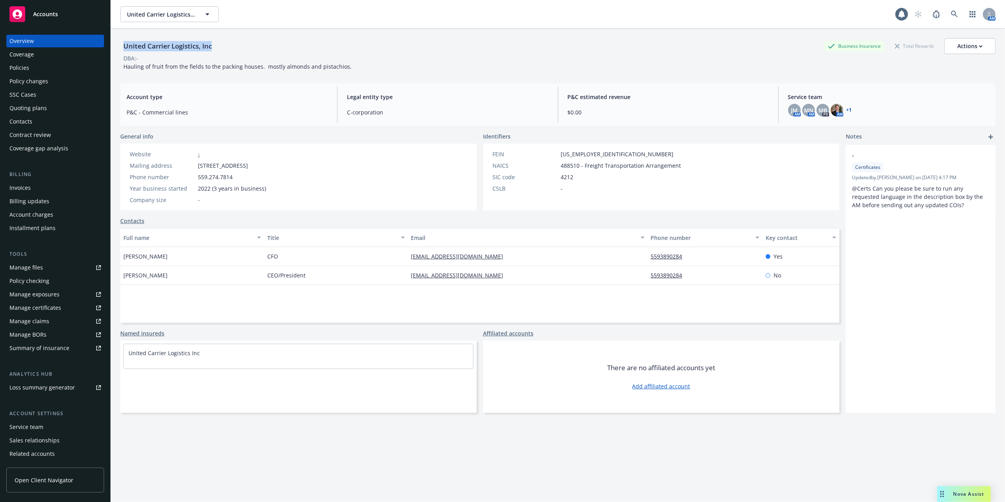
drag, startPoint x: 211, startPoint y: 48, endPoint x: 125, endPoint y: 43, distance: 86.9
click at [125, 43] on div "United Carrier Logistics, Inc" at bounding box center [167, 46] width 95 height 10
drag, startPoint x: 125, startPoint y: 43, endPoint x: 304, endPoint y: 43, distance: 179.8
click at [305, 43] on div "United Carrier Logistics, Inc Business Insurance Total Rewards Actions" at bounding box center [558, 46] width 876 height 16
copy div "United Carrier Logistics, Inc"
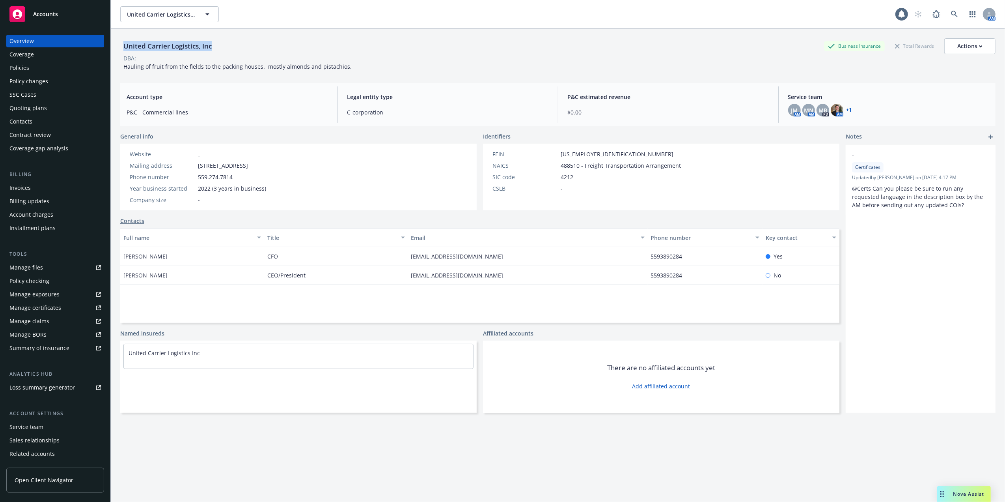
click at [32, 68] on div "Policies" at bounding box center [54, 68] width 91 height 13
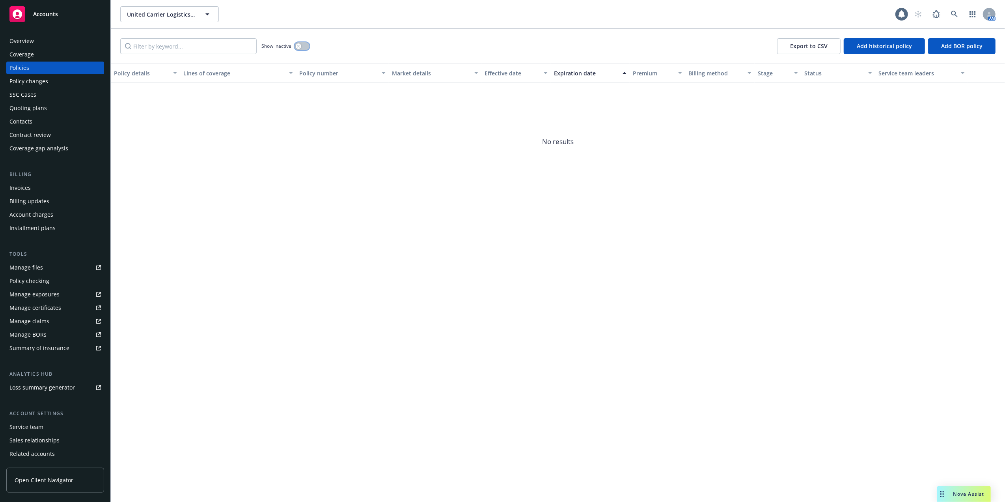
click at [301, 43] on div "button" at bounding box center [299, 46] width 6 height 6
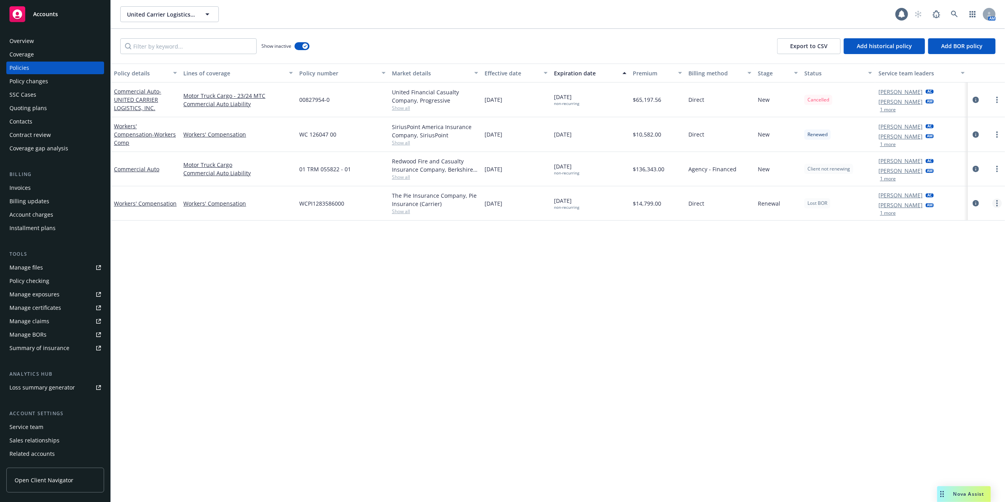
click at [998, 200] on circle "more" at bounding box center [998, 201] width 2 height 2
click at [937, 311] on link "Copy logging email" at bounding box center [955, 314] width 93 height 16
click at [22, 119] on div "Contacts" at bounding box center [20, 121] width 23 height 13
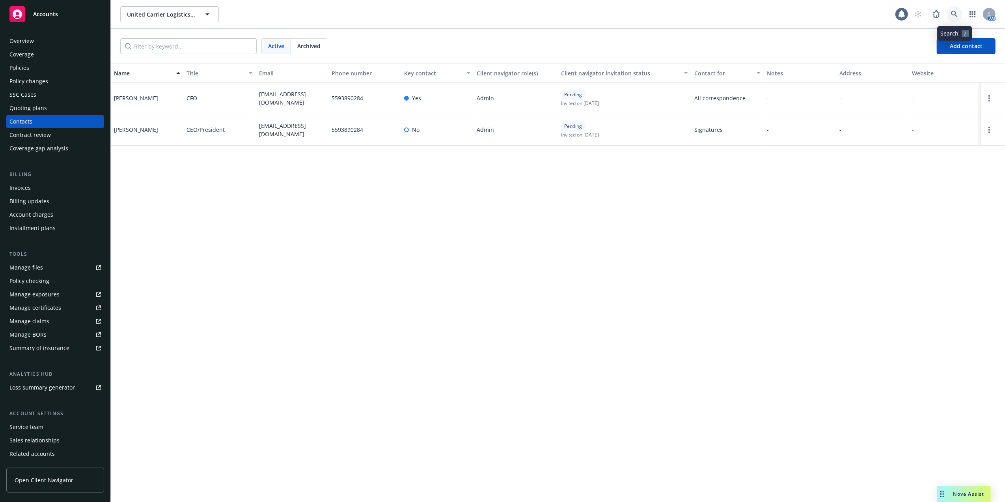
click at [954, 12] on icon at bounding box center [954, 14] width 7 height 7
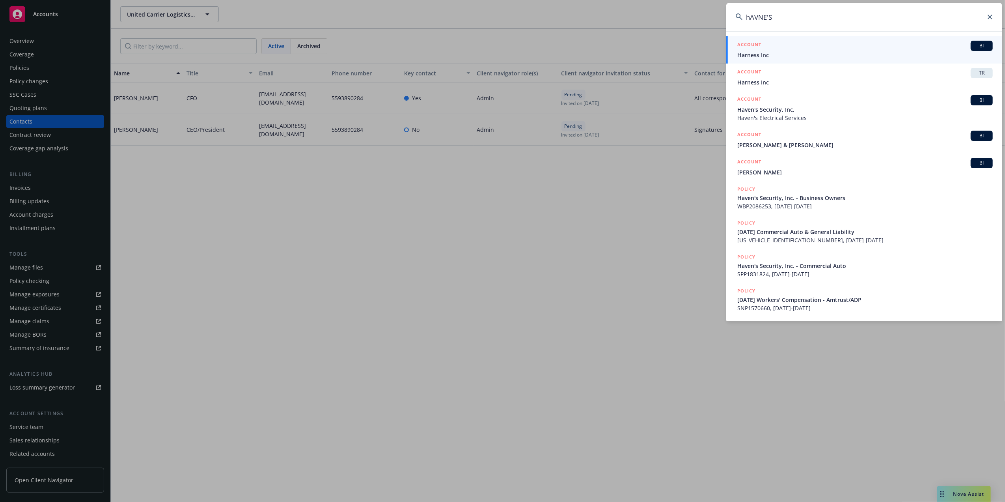
drag, startPoint x: 784, startPoint y: 21, endPoint x: 698, endPoint y: 18, distance: 86.4
click at [712, 19] on div "hAVNE'S ACCOUNT BI Harness Inc ACCOUNT TR Harness Inc ACCOUNT BI Haven's Securi…" at bounding box center [502, 251] width 1005 height 502
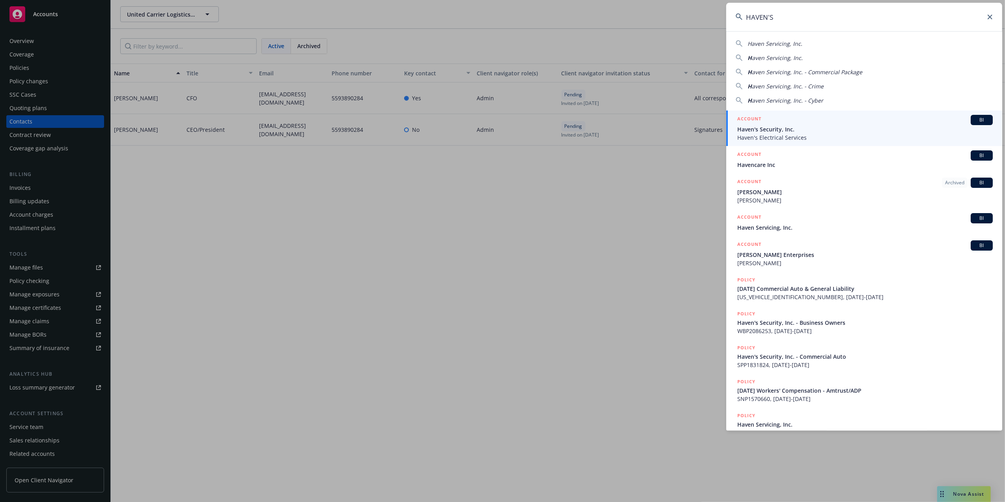
type input "HAVEN'S"
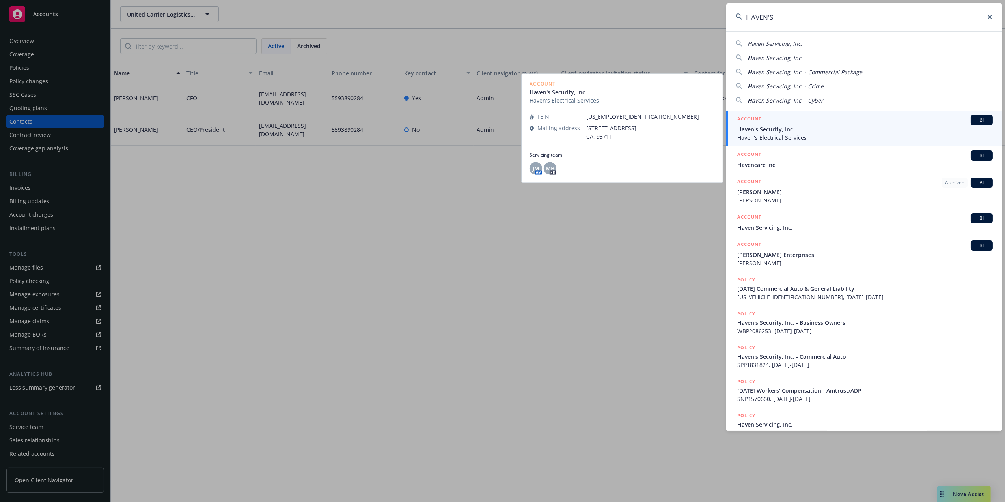
click at [754, 125] on div "ACCOUNT BI" at bounding box center [865, 120] width 256 height 10
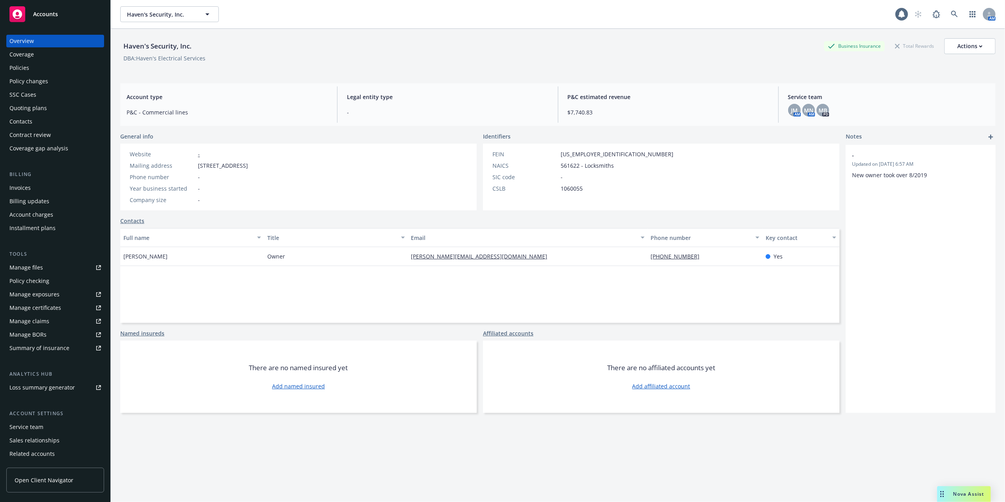
click at [21, 65] on div "Policies" at bounding box center [19, 68] width 20 height 13
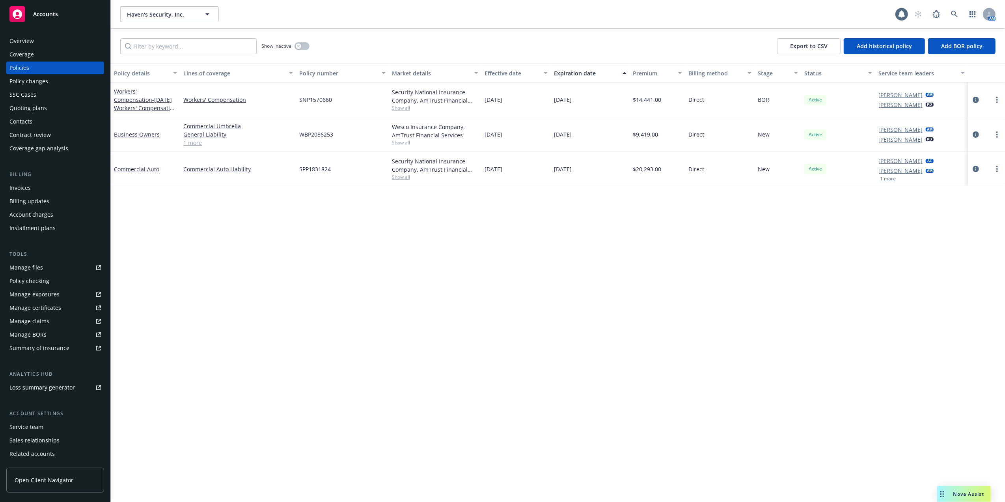
click at [323, 336] on div "Policy details Lines of coverage Policy number Market details Effective date Ex…" at bounding box center [558, 282] width 894 height 438
